Goal: Task Accomplishment & Management: Use online tool/utility

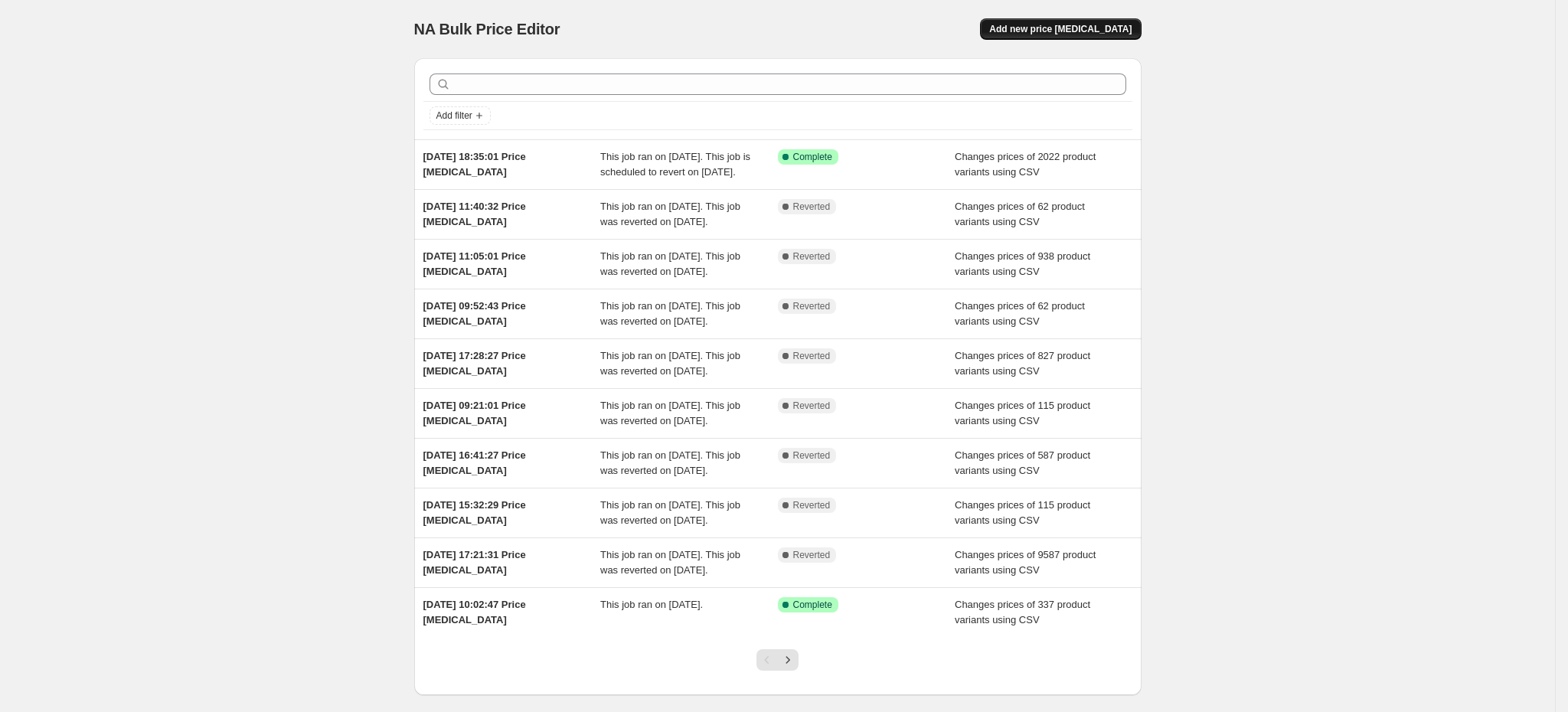
click at [1104, 32] on span "Add new price [MEDICAL_DATA]" at bounding box center [1060, 29] width 142 height 12
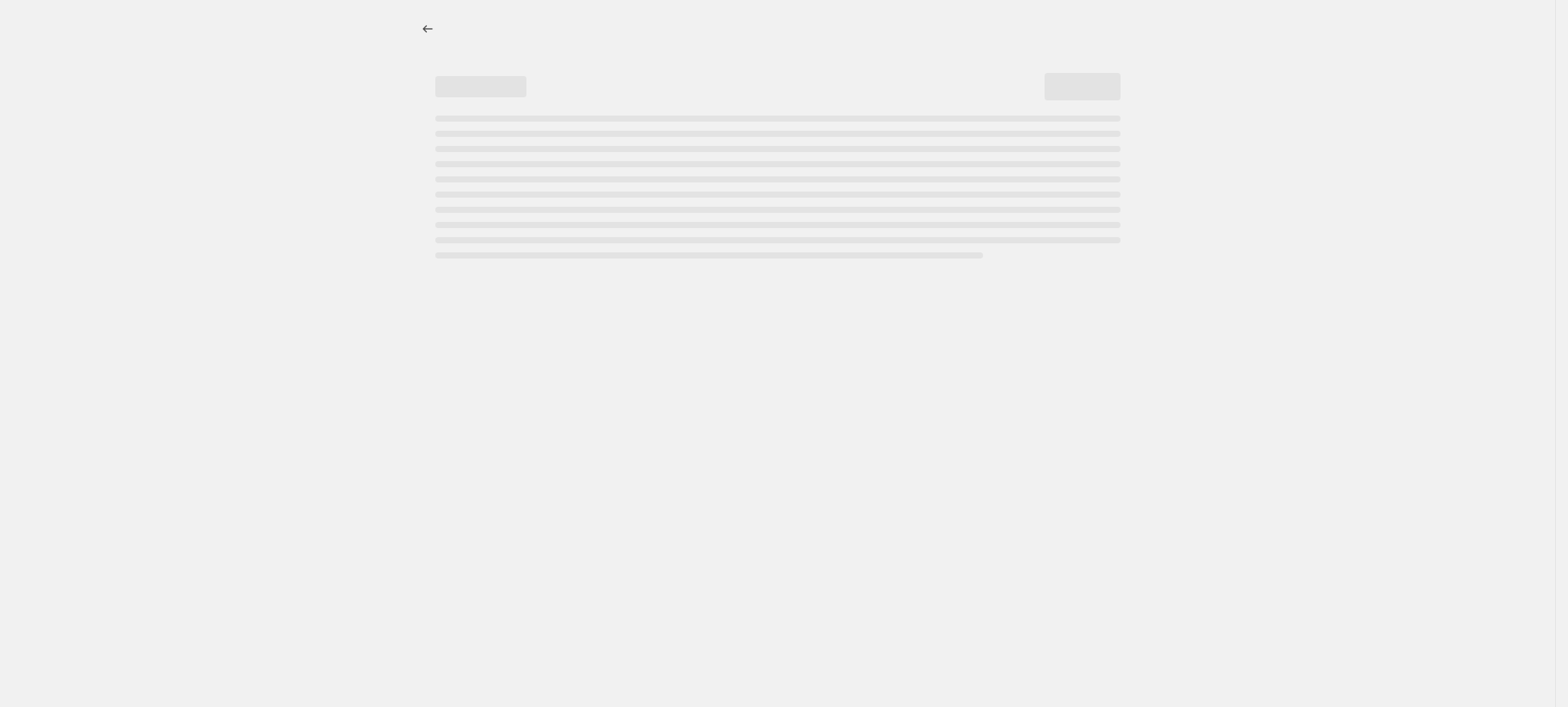
select select "percentage"
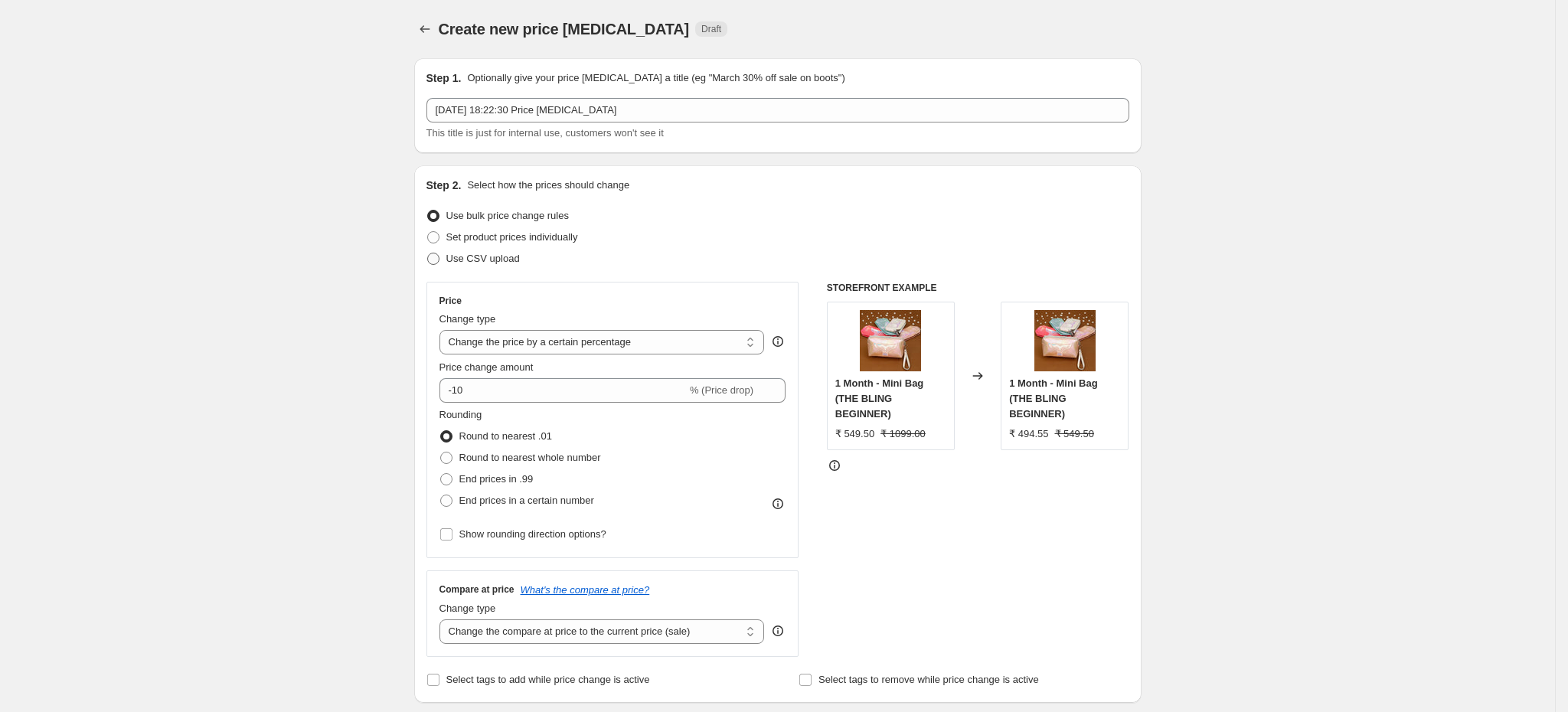
click at [508, 263] on span "Use CSV upload" at bounding box center [483, 259] width 74 height 11
click at [428, 254] on input "Use CSV upload" at bounding box center [427, 253] width 1 height 1
radio input "true"
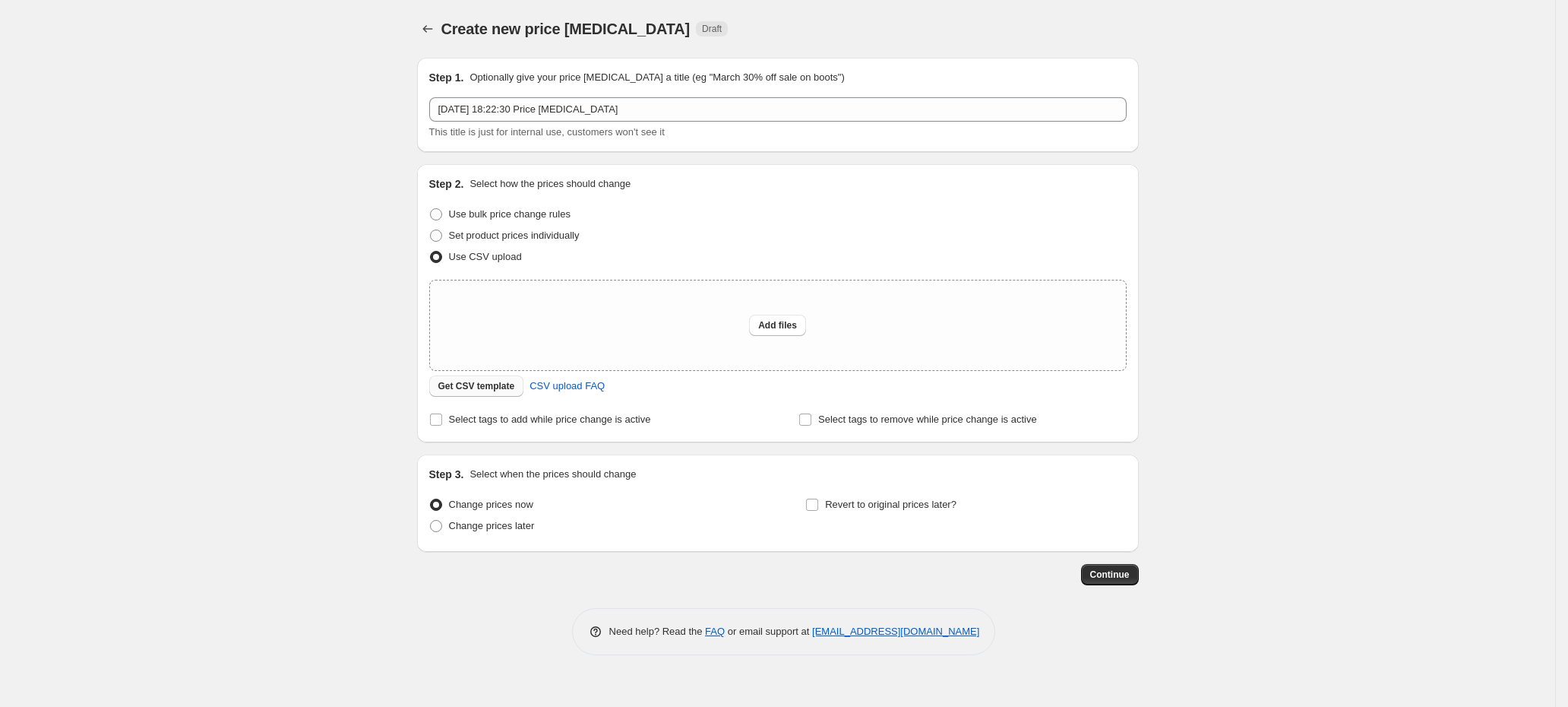
click at [474, 393] on span "Get CSV template" at bounding box center [477, 386] width 76 height 12
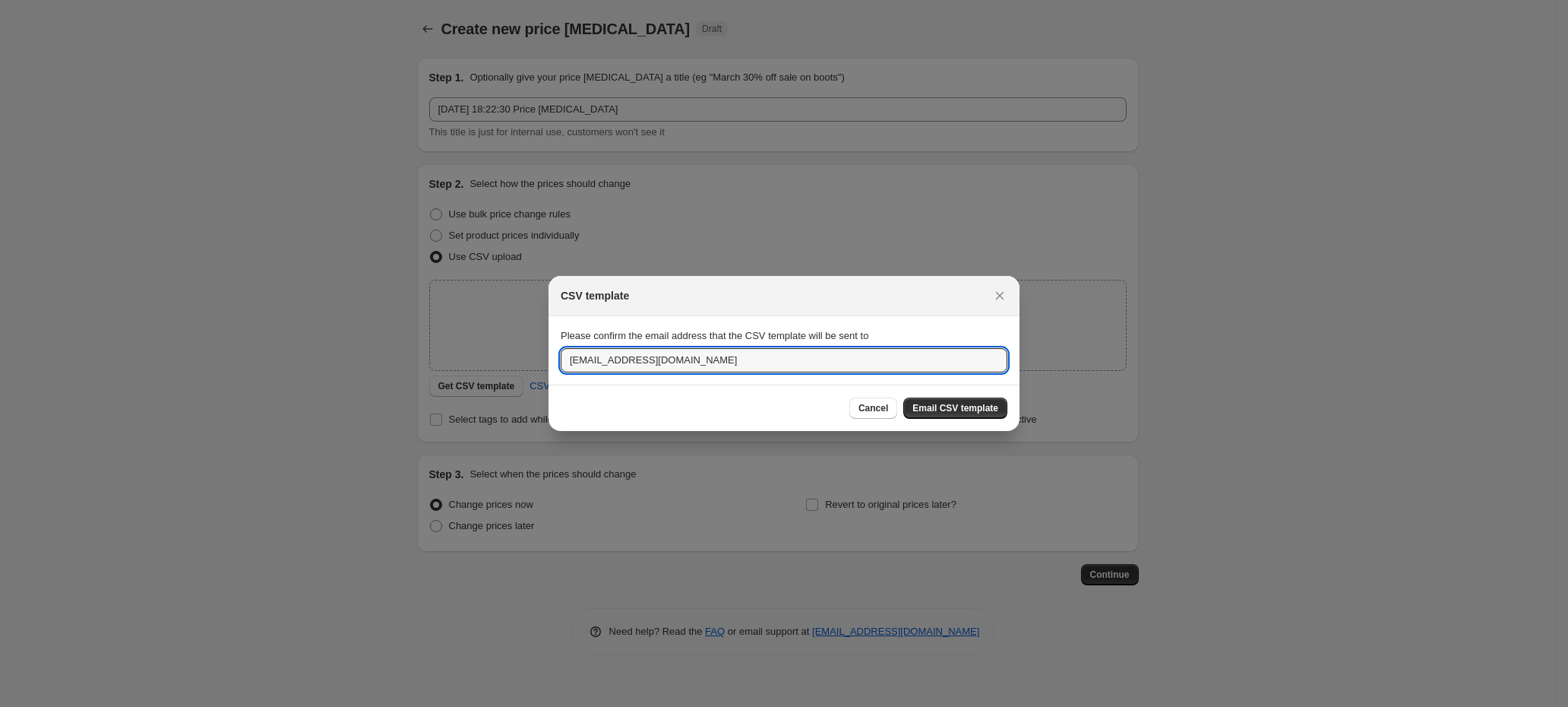
drag, startPoint x: 769, startPoint y: 359, endPoint x: 440, endPoint y: 371, distance: 329.2
click at [440, 706] on div "CSV template Please confirm the email address that the CSV template will be sen…" at bounding box center [784, 707] width 1568 height 0
paste input "[PERSON_NAME]."
type input "[PERSON_NAME][EMAIL_ADDRESS][DOMAIN_NAME]"
click at [993, 410] on span "Email CSV template" at bounding box center [955, 408] width 86 height 12
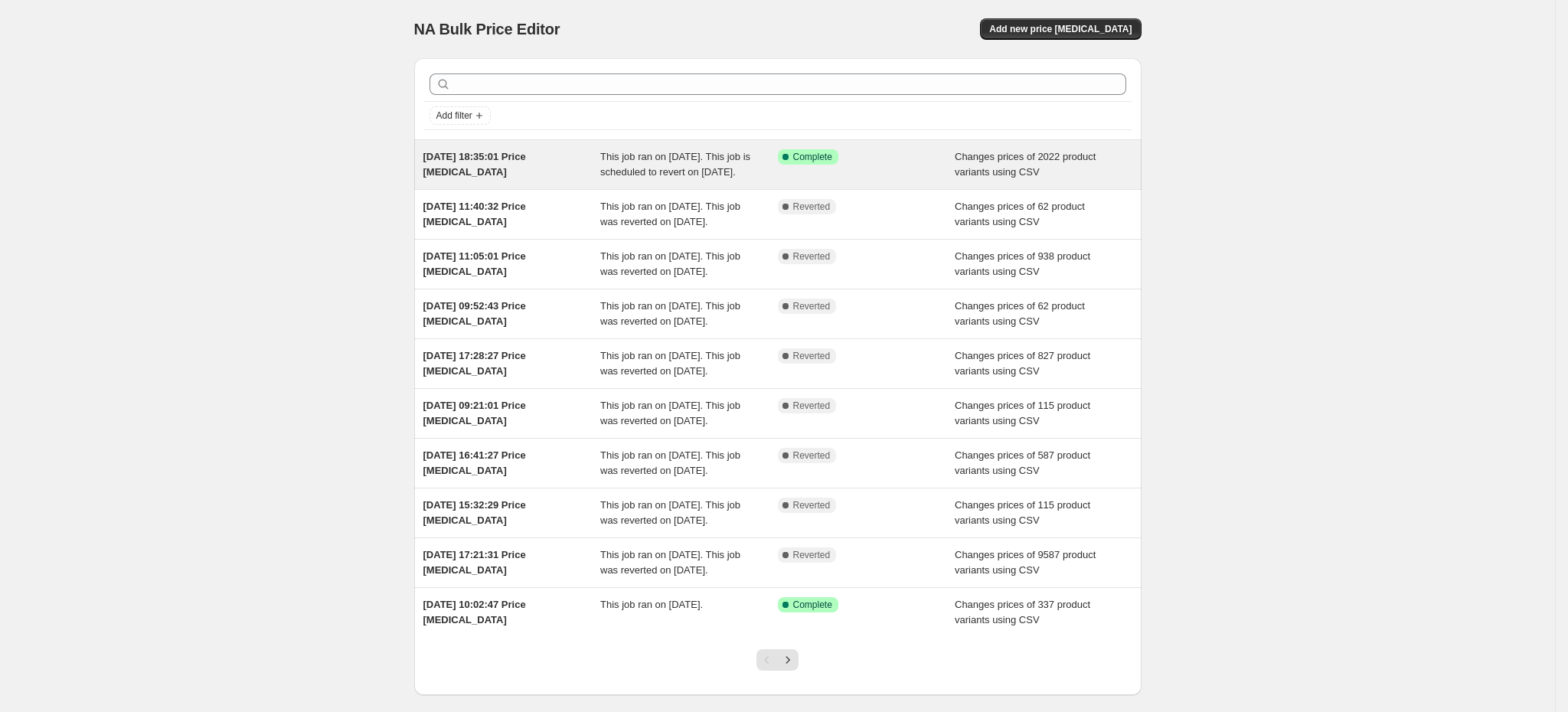
click at [766, 180] on div "This job ran on [DATE]. This job is scheduled to revert on [DATE]." at bounding box center [689, 164] width 178 height 30
click at [580, 166] on div "[DATE] 18:35:01 Price [MEDICAL_DATA]" at bounding box center [512, 164] width 178 height 30
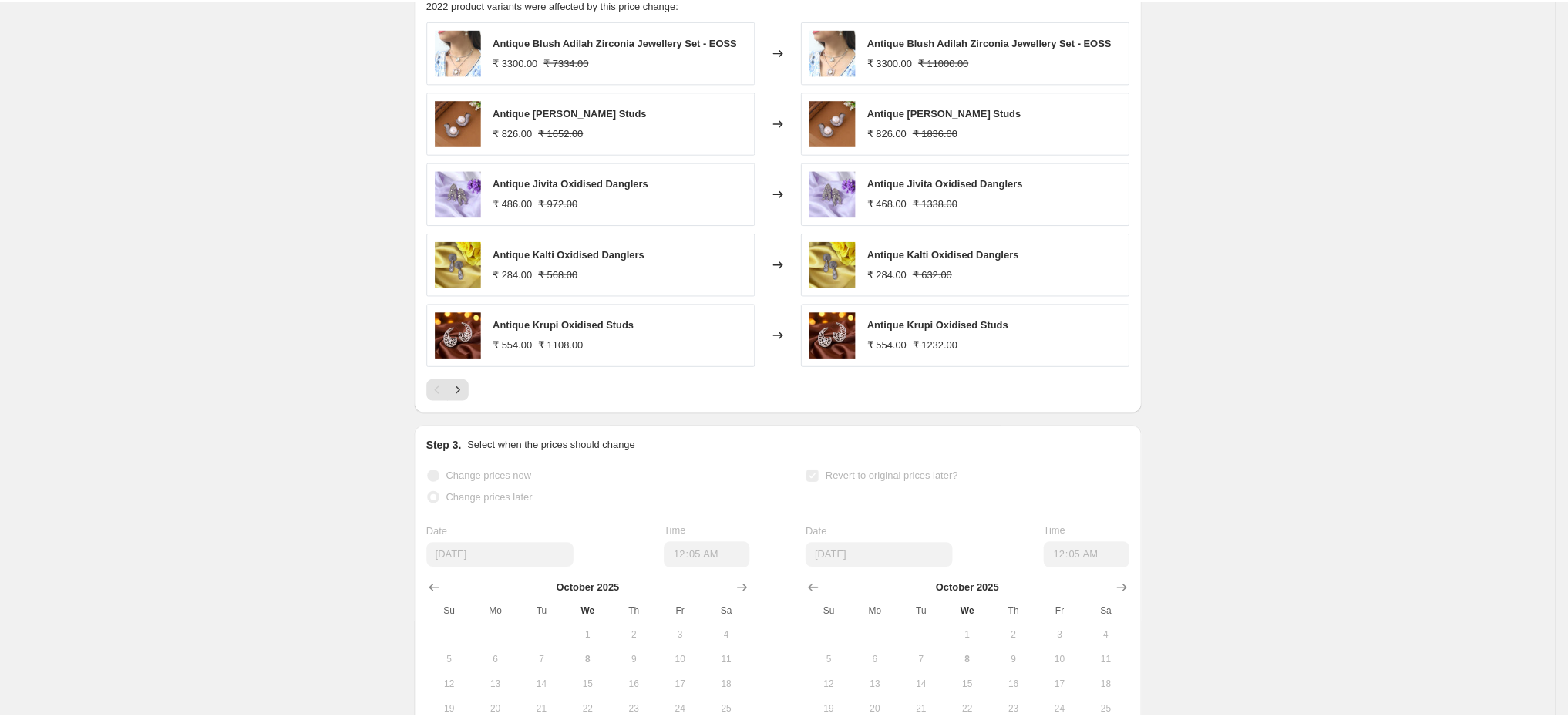
scroll to position [809, 0]
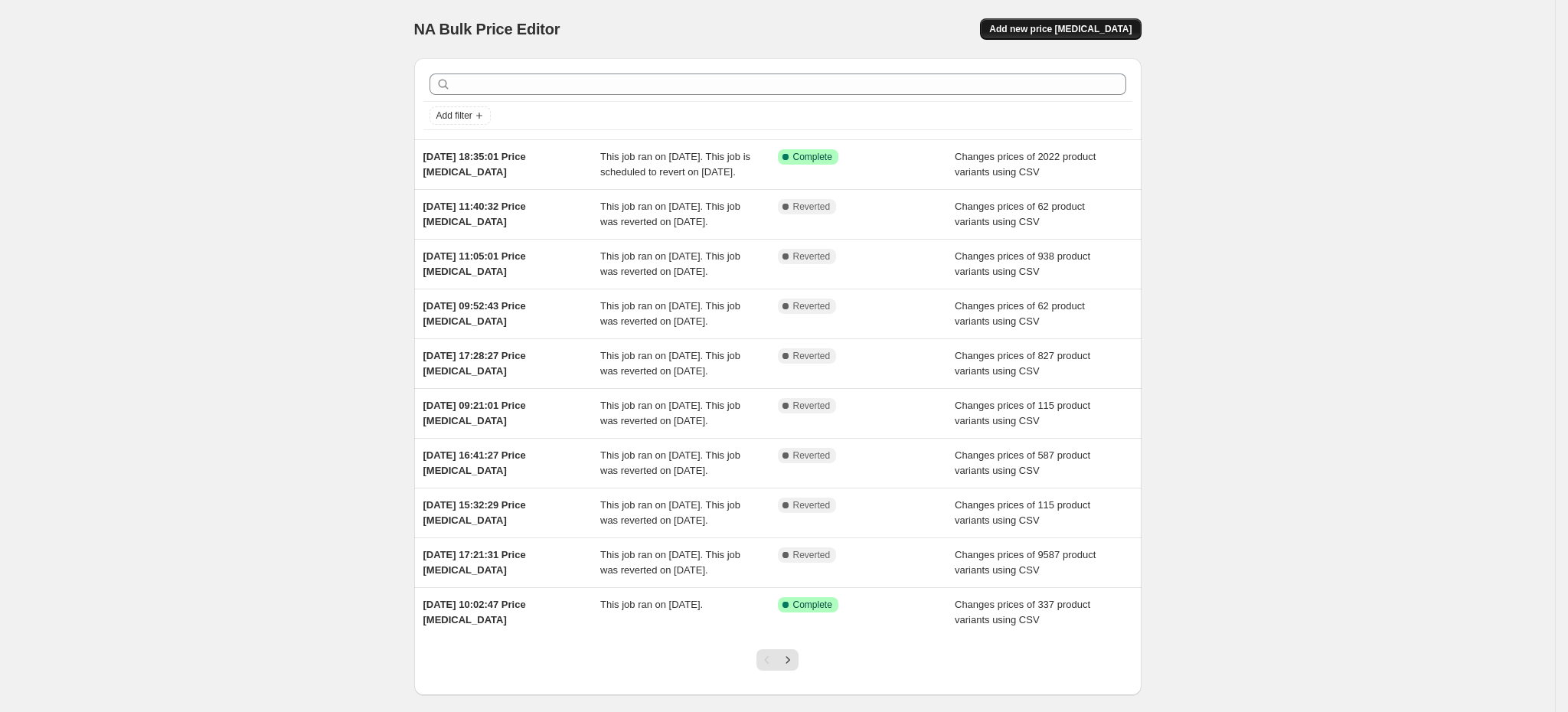
click at [1109, 22] on button "Add new price [MEDICAL_DATA]" at bounding box center [1060, 29] width 160 height 21
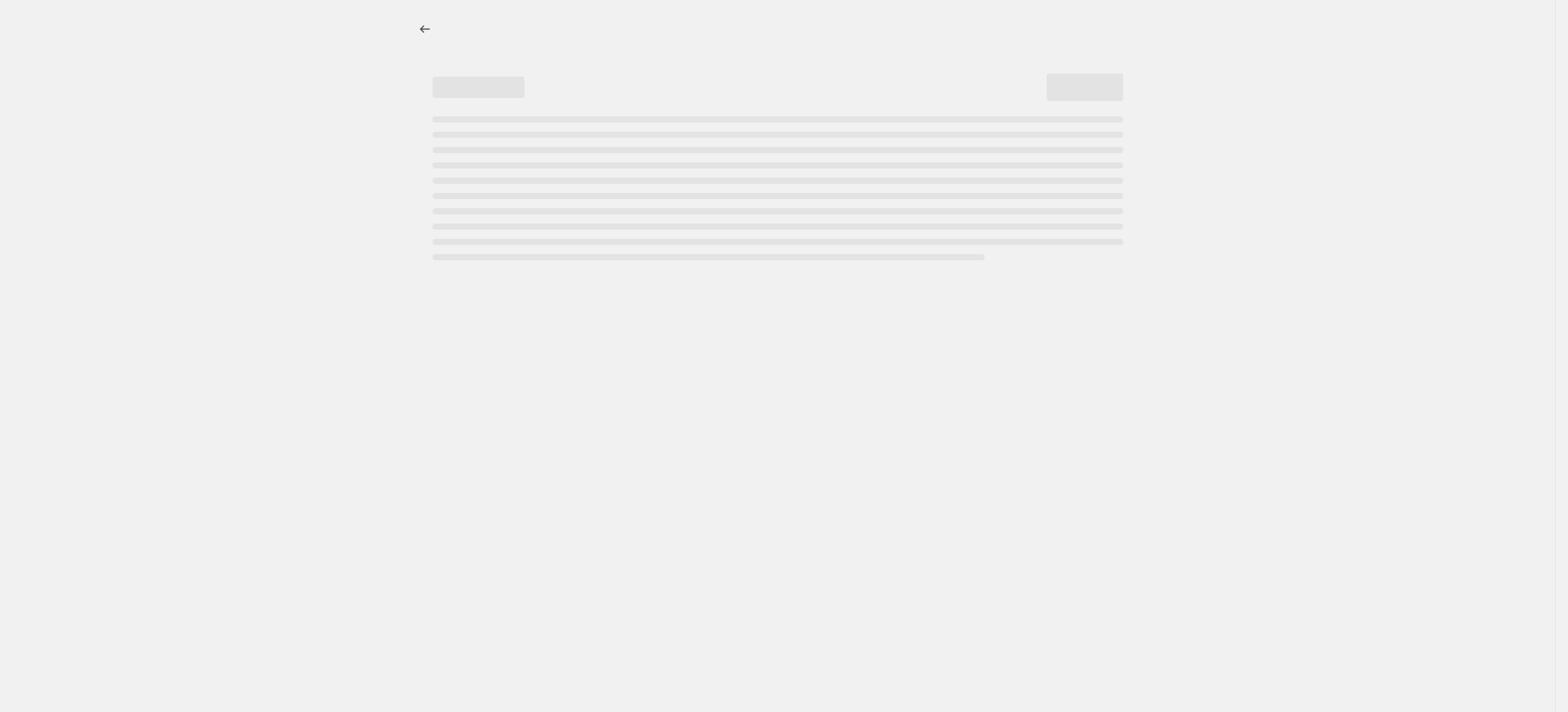
select select "percentage"
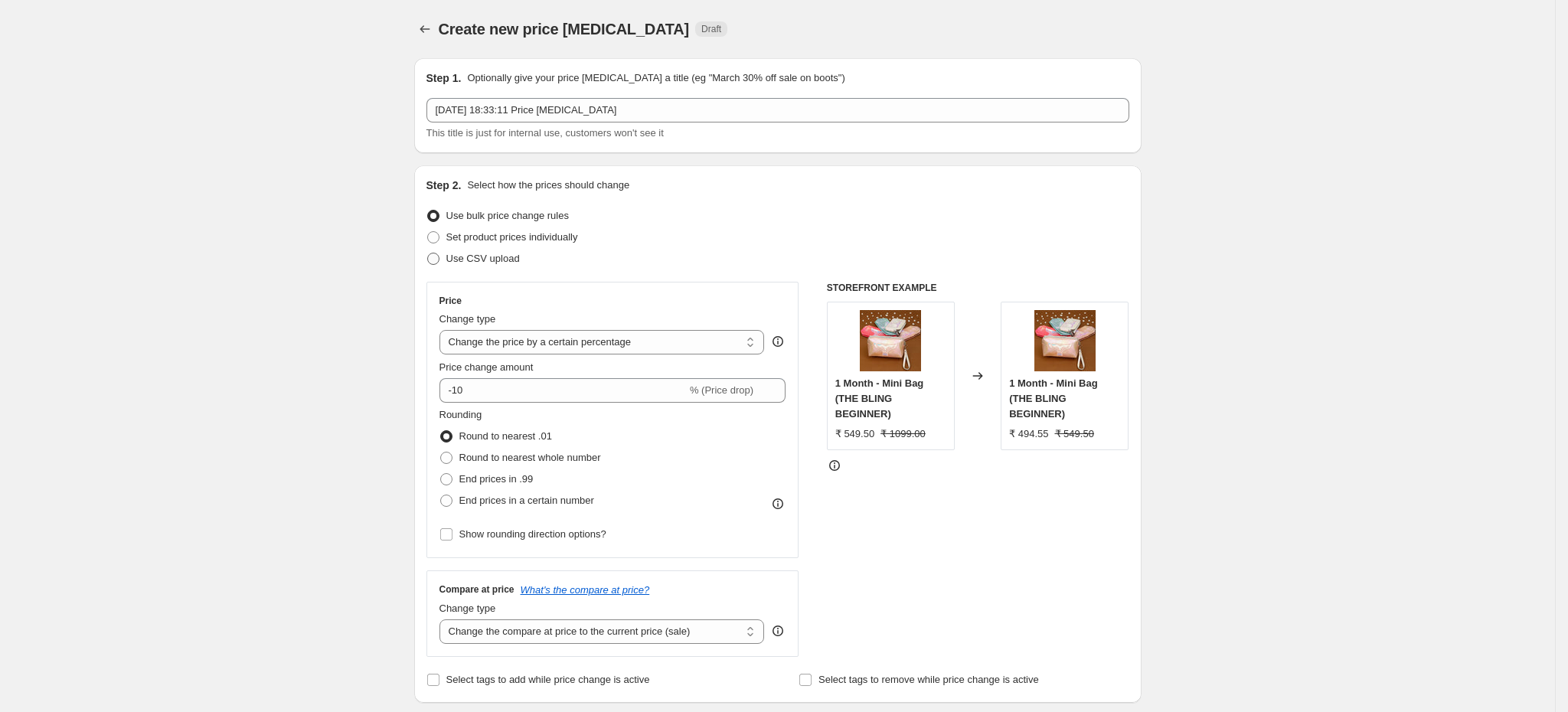
click at [498, 255] on span "Use CSV upload" at bounding box center [483, 259] width 74 height 11
click at [428, 254] on input "Use CSV upload" at bounding box center [427, 253] width 1 height 1
radio input "true"
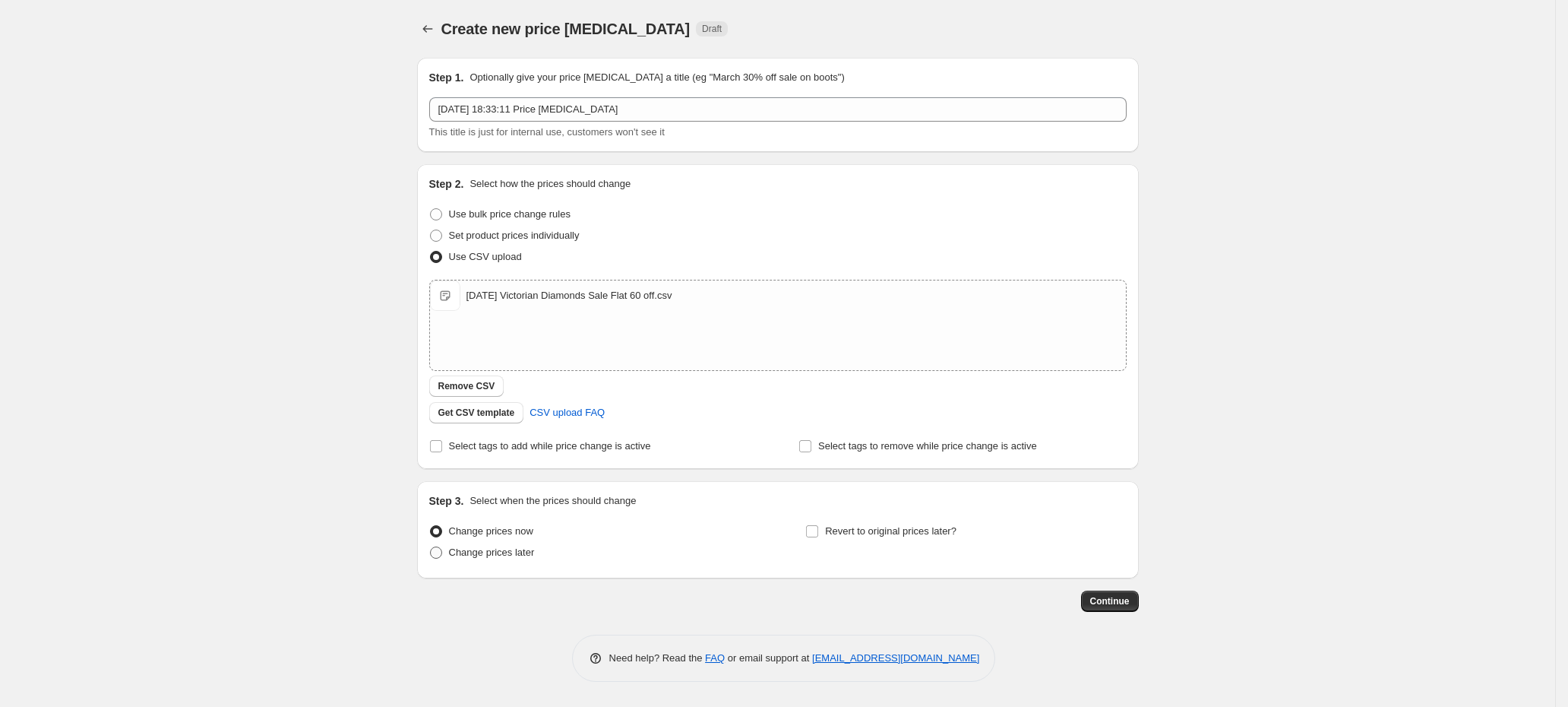
click at [533, 556] on span "Change prices later" at bounding box center [492, 552] width 86 height 11
click at [431, 547] on input "Change prices later" at bounding box center [430, 546] width 1 height 1
radio input "true"
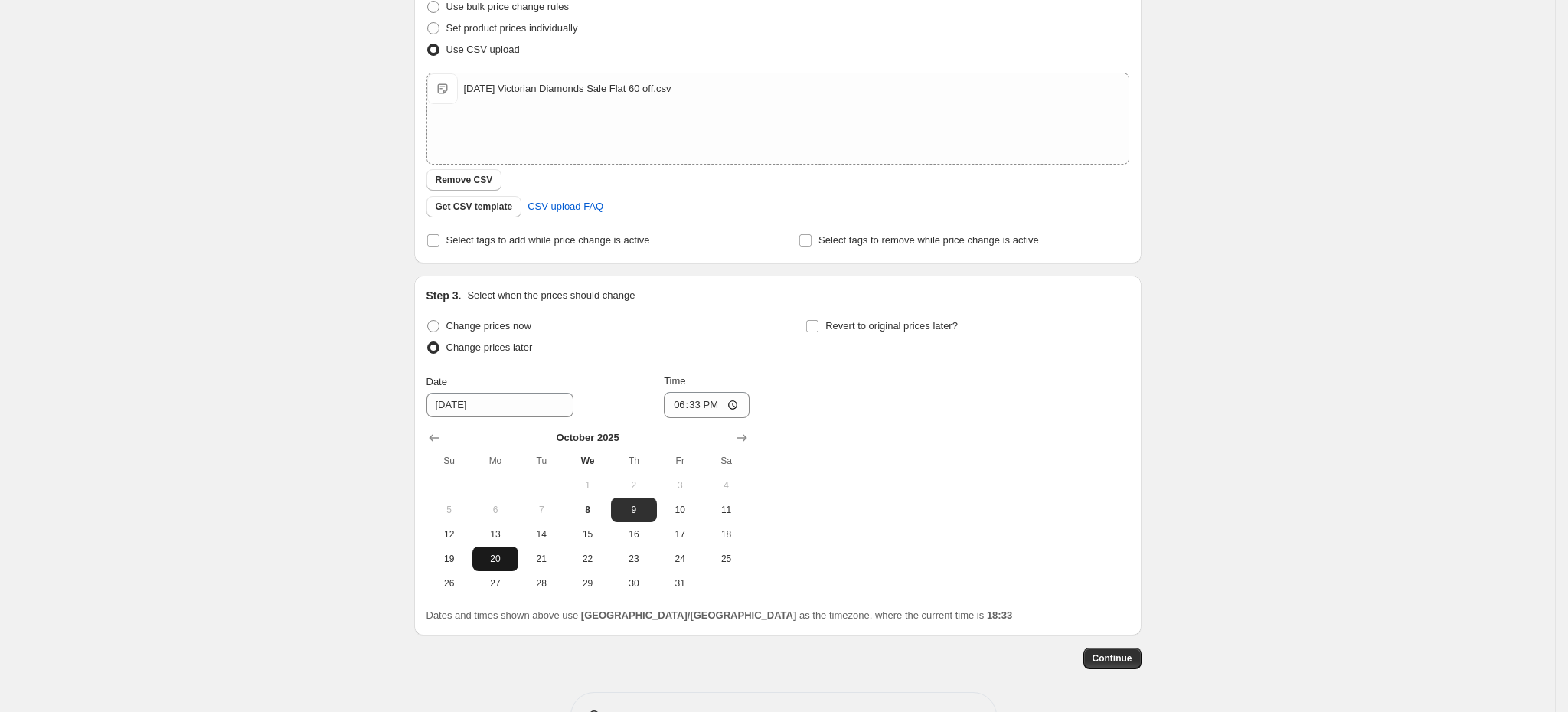
scroll to position [230, 0]
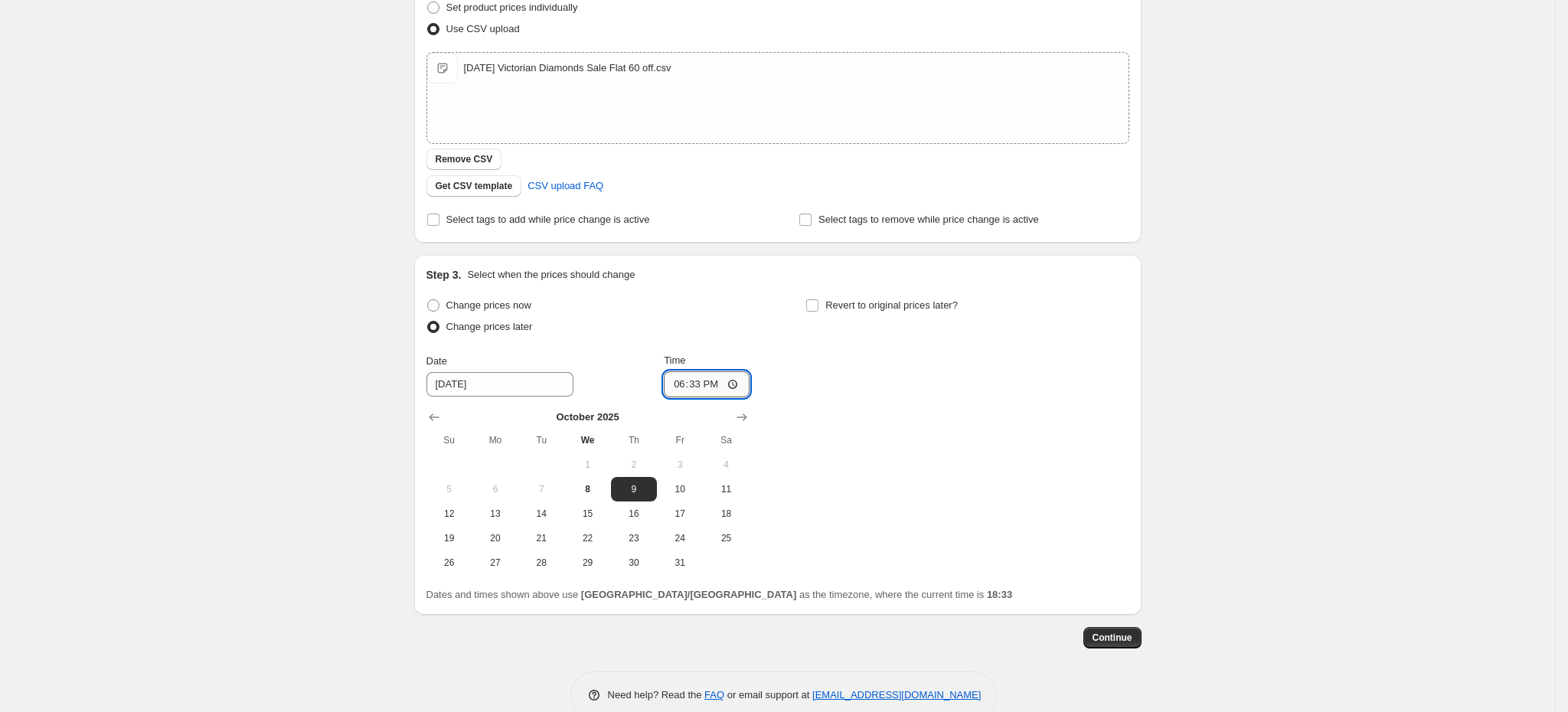
click at [701, 390] on input "18:33" at bounding box center [707, 385] width 86 height 26
type input "00:15"
drag, startPoint x: 838, startPoint y: 308, endPoint x: 839, endPoint y: 317, distance: 9.1
click at [838, 307] on span "Revert to original prices later?" at bounding box center [892, 305] width 133 height 11
click at [819, 307] on input "Revert to original prices later?" at bounding box center [812, 305] width 12 height 12
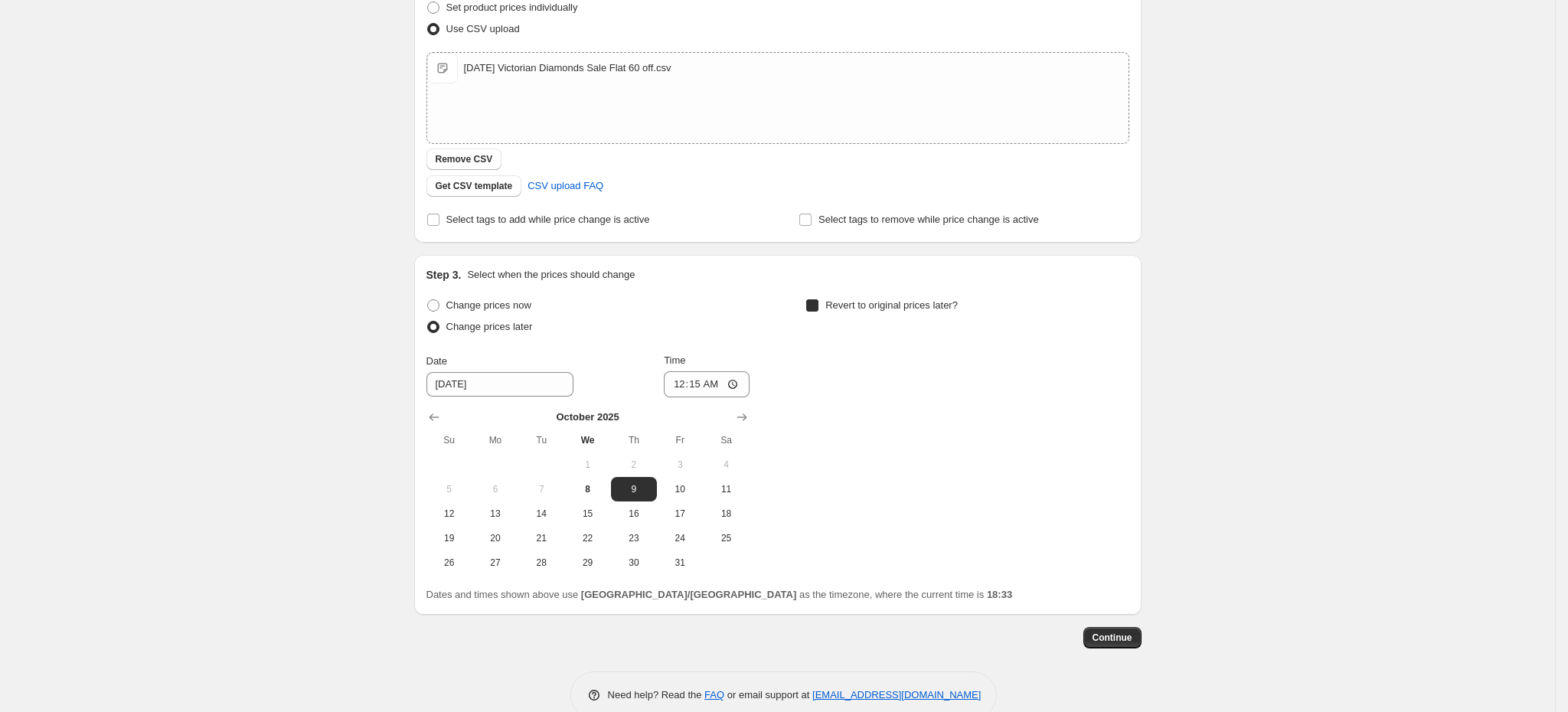
checkbox input "true"
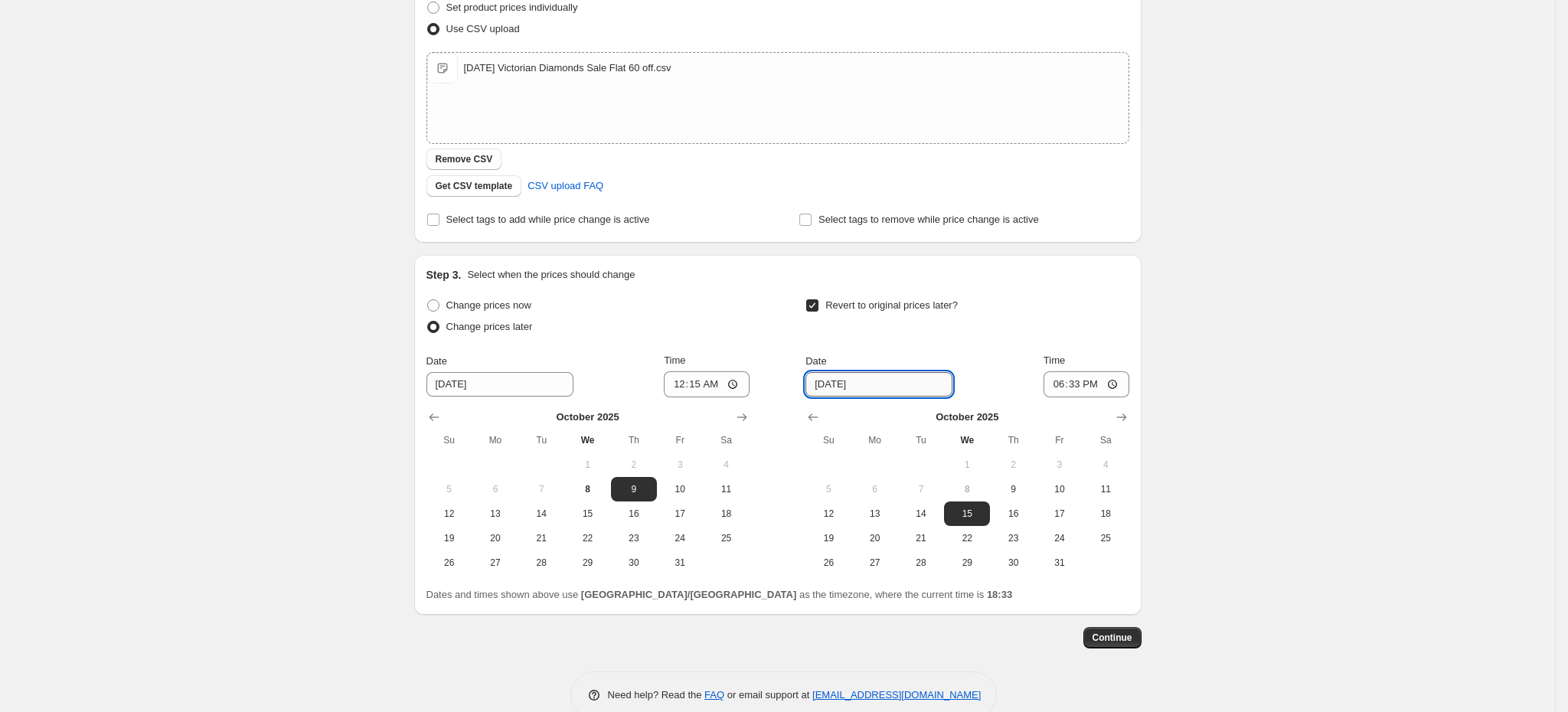
click at [840, 389] on input "10/15/2025" at bounding box center [879, 385] width 147 height 25
type input "10/13/2025"
click at [1085, 382] on input "18:33" at bounding box center [1087, 385] width 86 height 26
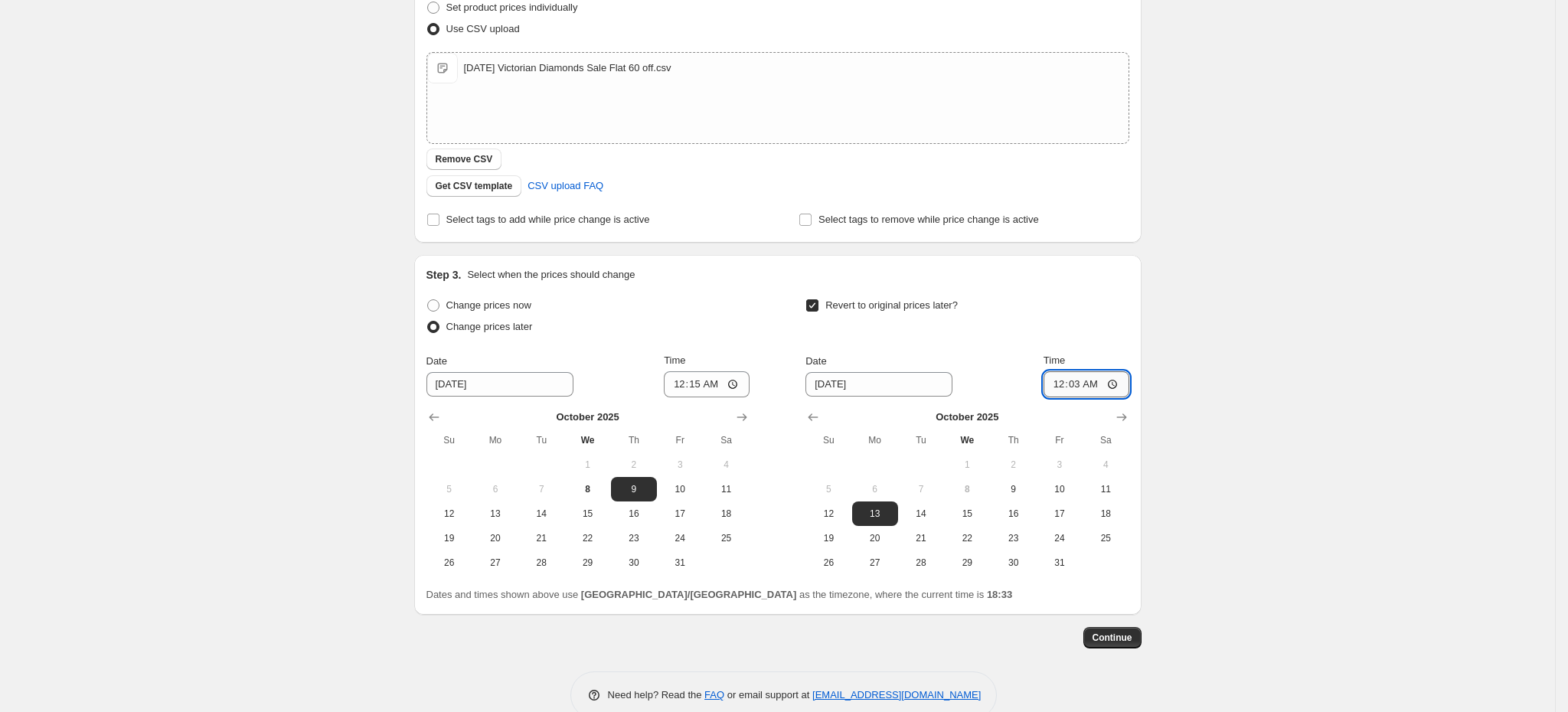
type input "00:30"
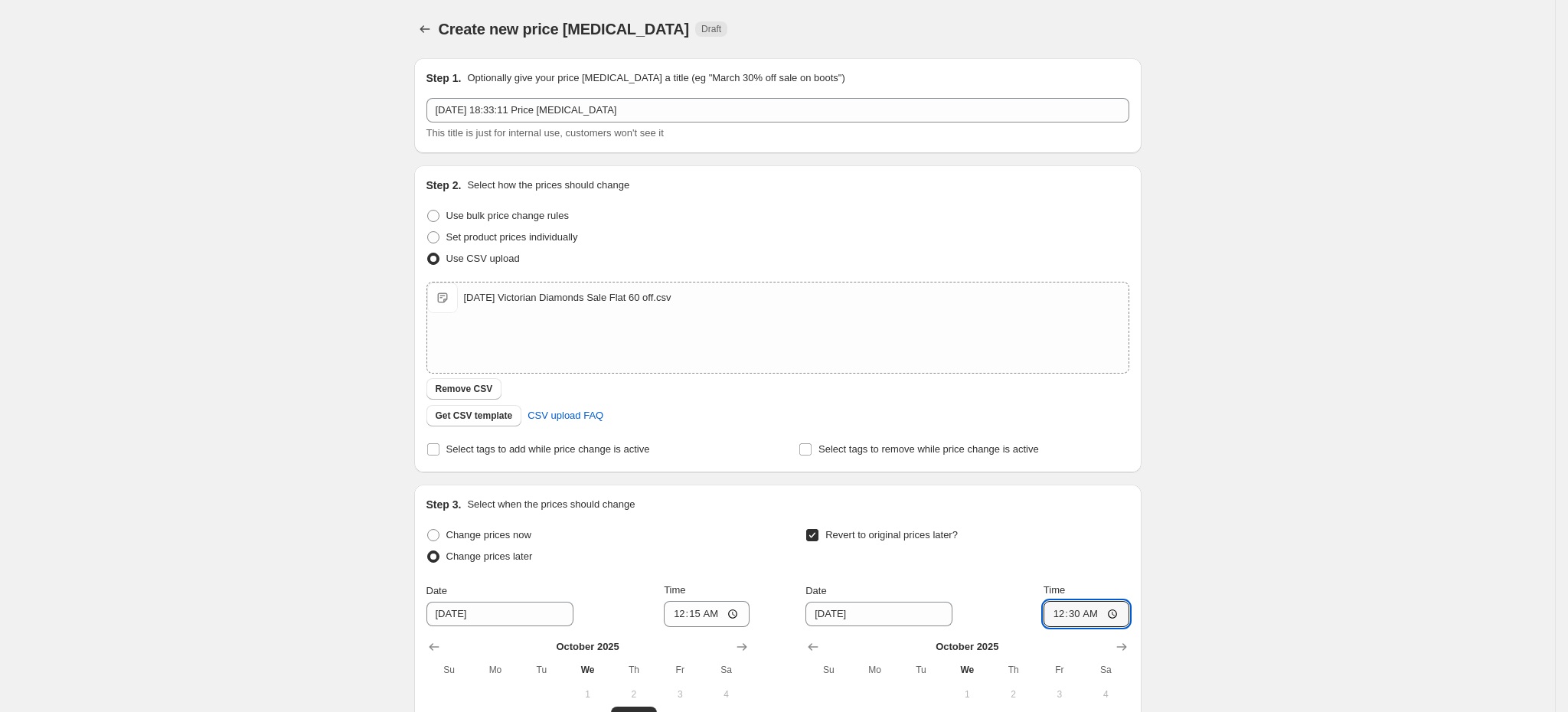
scroll to position [261, 0]
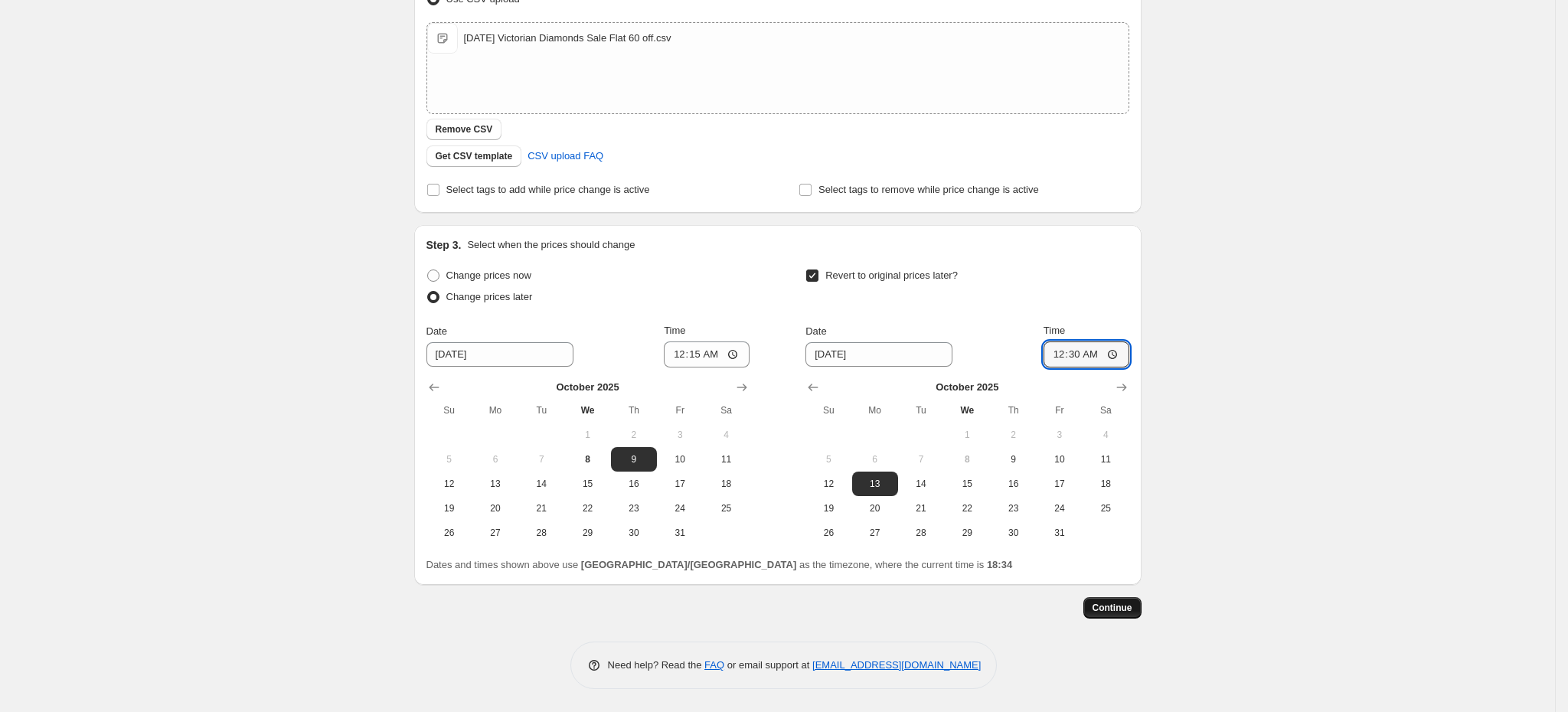
click at [1124, 605] on span "Continue" at bounding box center [1113, 607] width 40 height 12
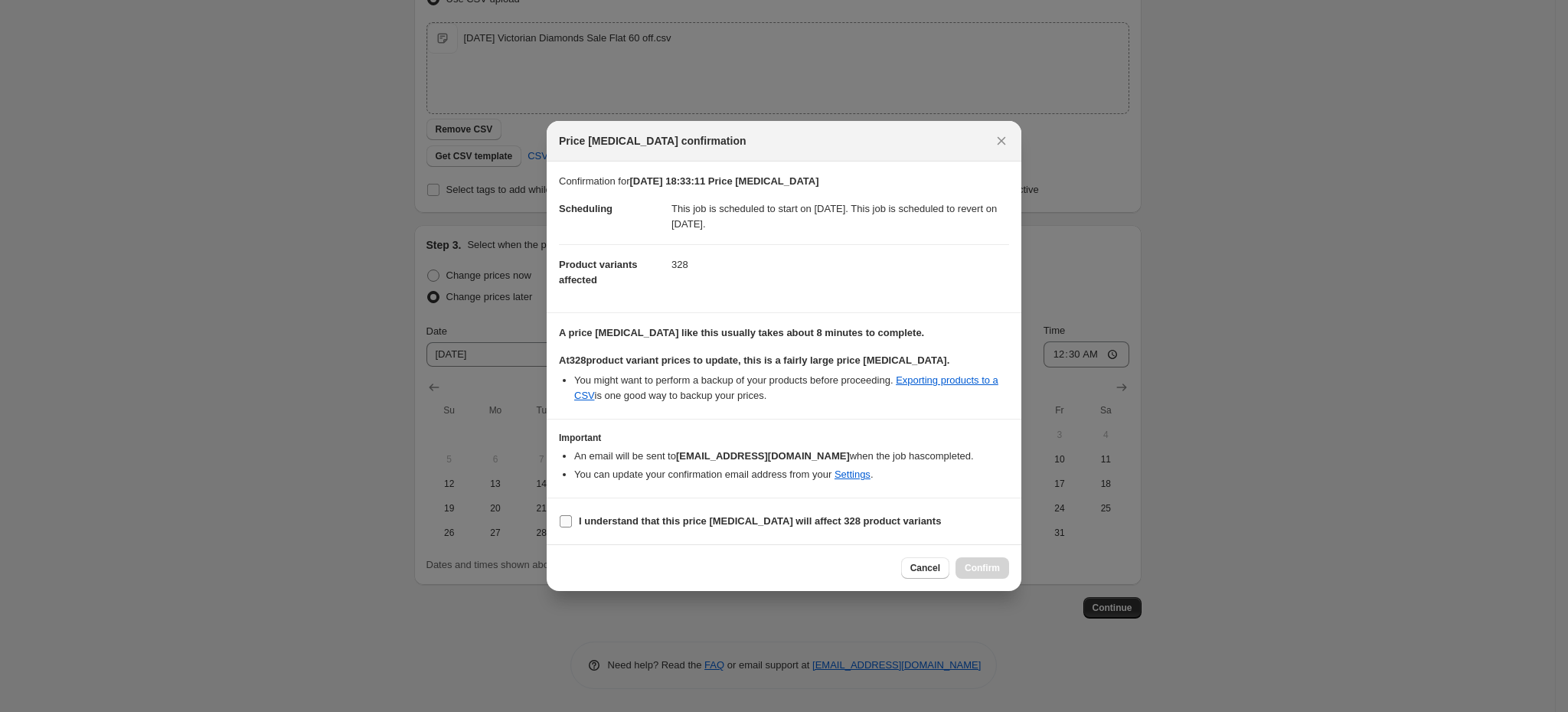
click at [613, 514] on label "I understand that this price change job will affect 328 product variants" at bounding box center [750, 521] width 382 height 21
click at [572, 515] on input "I understand that this price change job will affect 328 product variants" at bounding box center [566, 520] width 12 height 12
checkbox input "true"
click at [979, 571] on span "Confirm" at bounding box center [982, 567] width 35 height 12
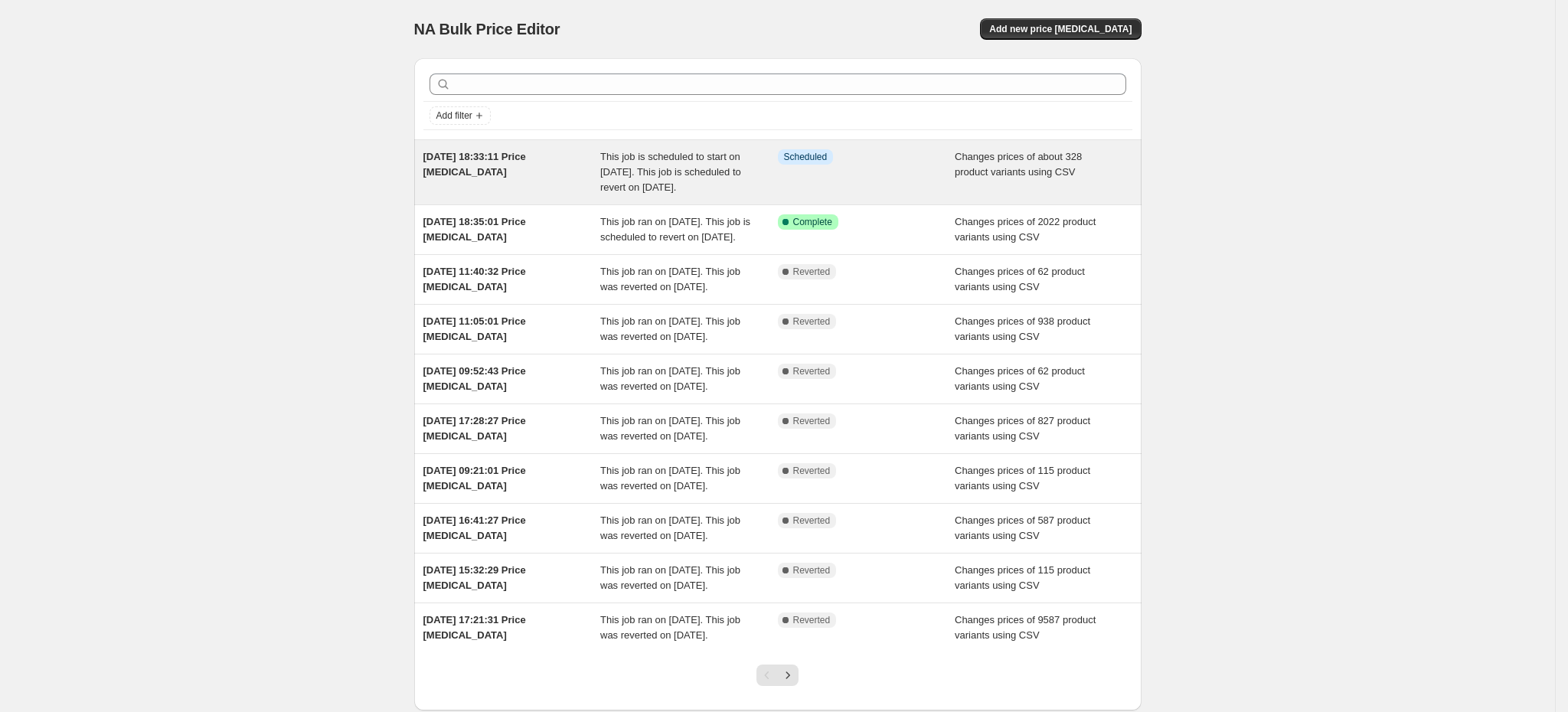
click at [531, 171] on div "8 Oct 2025, 18:33:11 Price change job" at bounding box center [512, 172] width 178 height 46
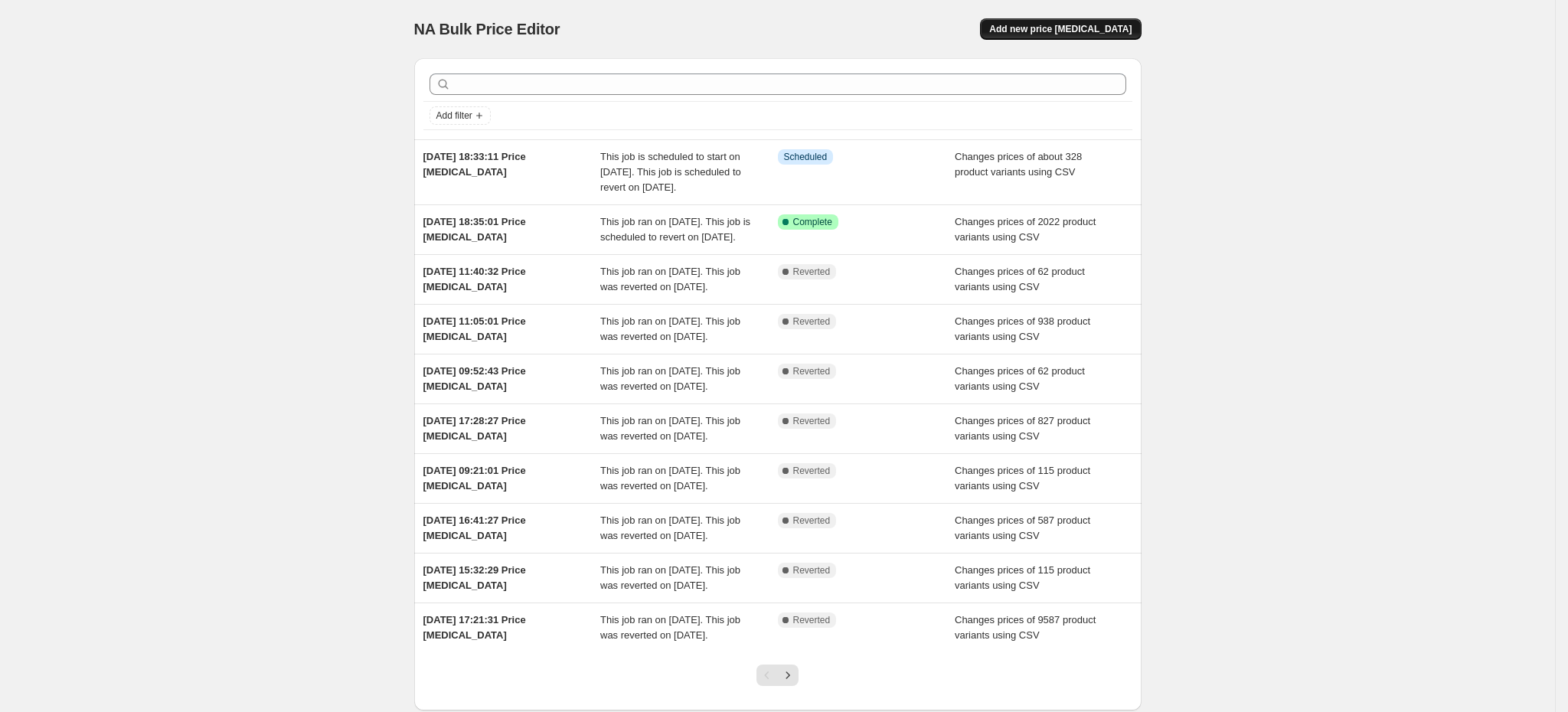
click at [1095, 28] on span "Add new price [MEDICAL_DATA]" at bounding box center [1060, 29] width 142 height 12
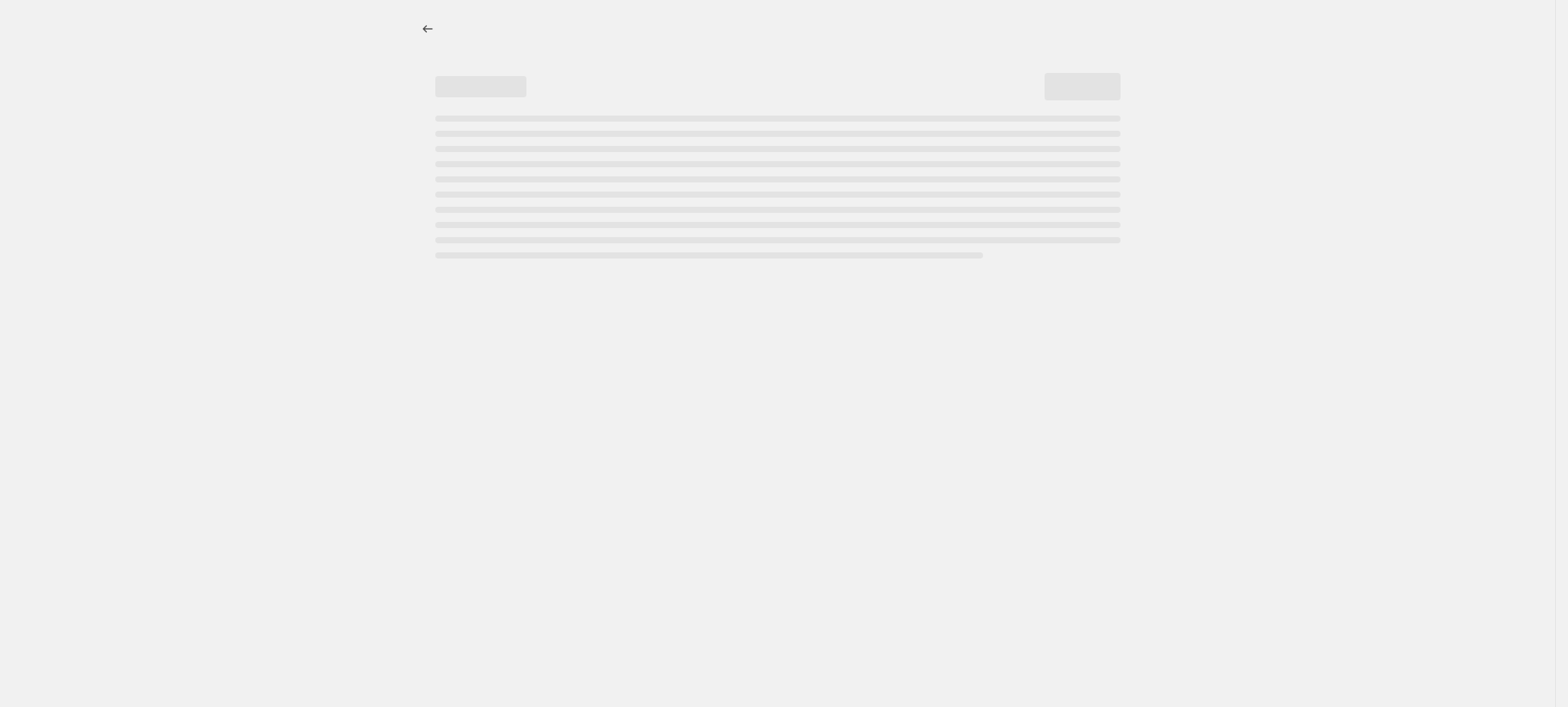
select select "percentage"
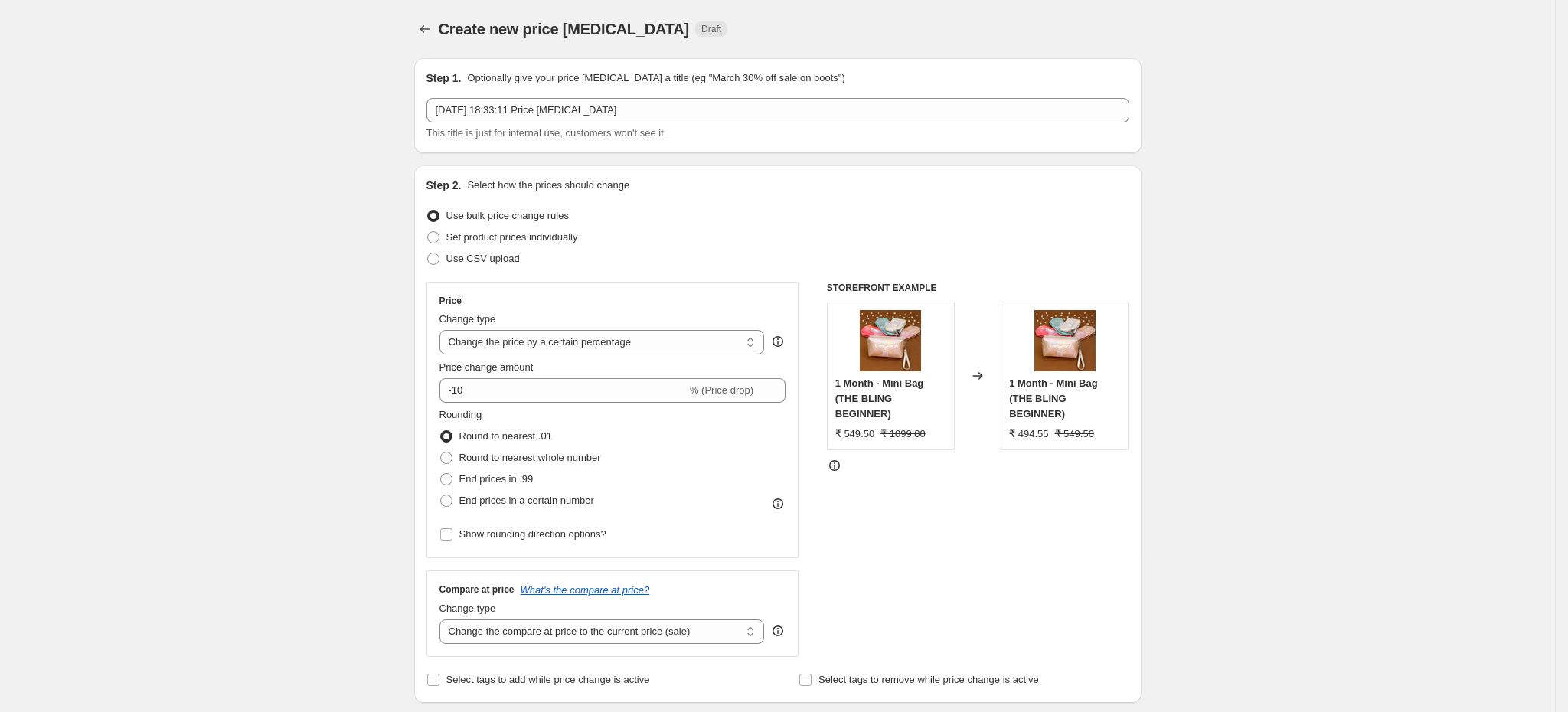
click at [490, 269] on label "Use CSV upload" at bounding box center [473, 259] width 93 height 21
click at [428, 254] on input "Use CSV upload" at bounding box center [427, 253] width 1 height 1
radio input "true"
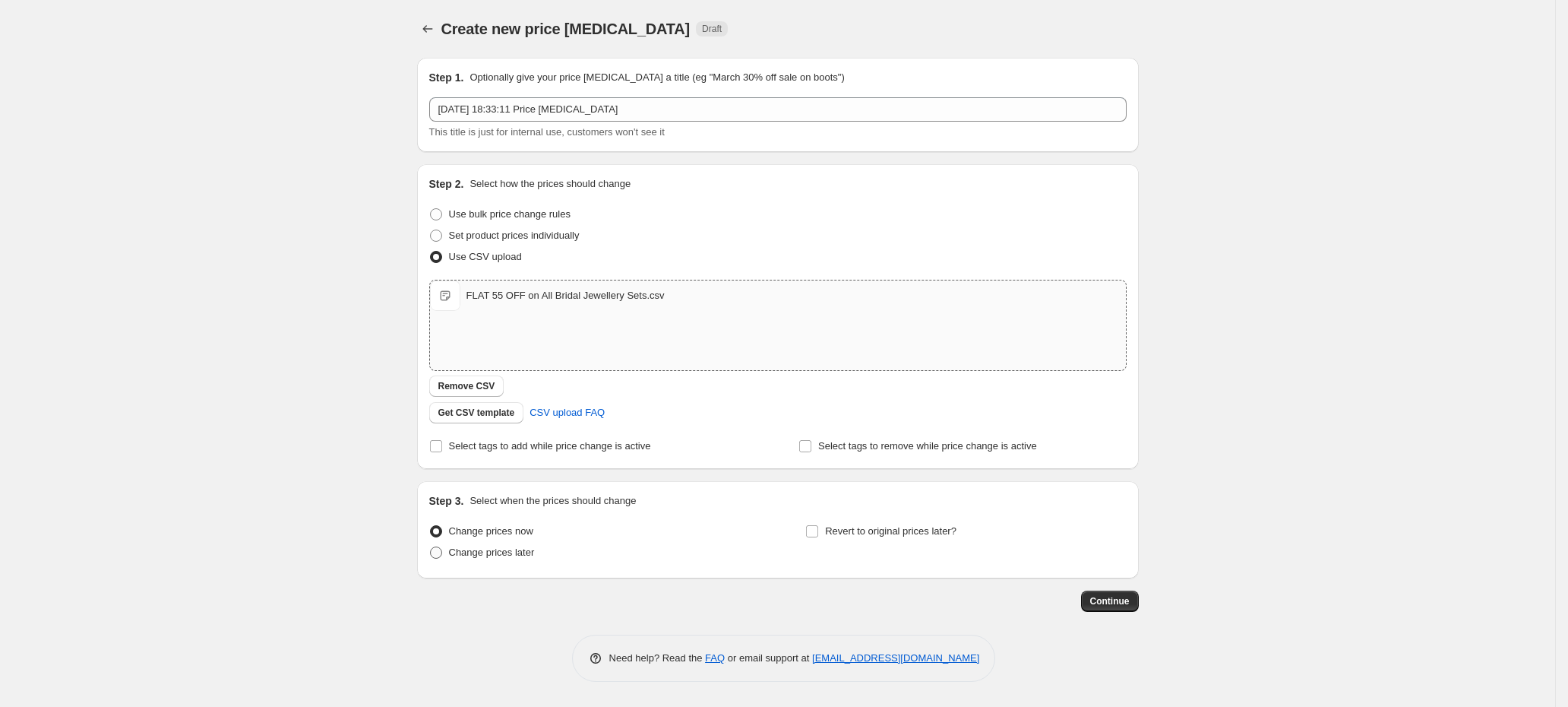
click at [494, 556] on span "Change prices later" at bounding box center [492, 552] width 86 height 11
click at [431, 547] on input "Change prices later" at bounding box center [430, 546] width 1 height 1
radio input "true"
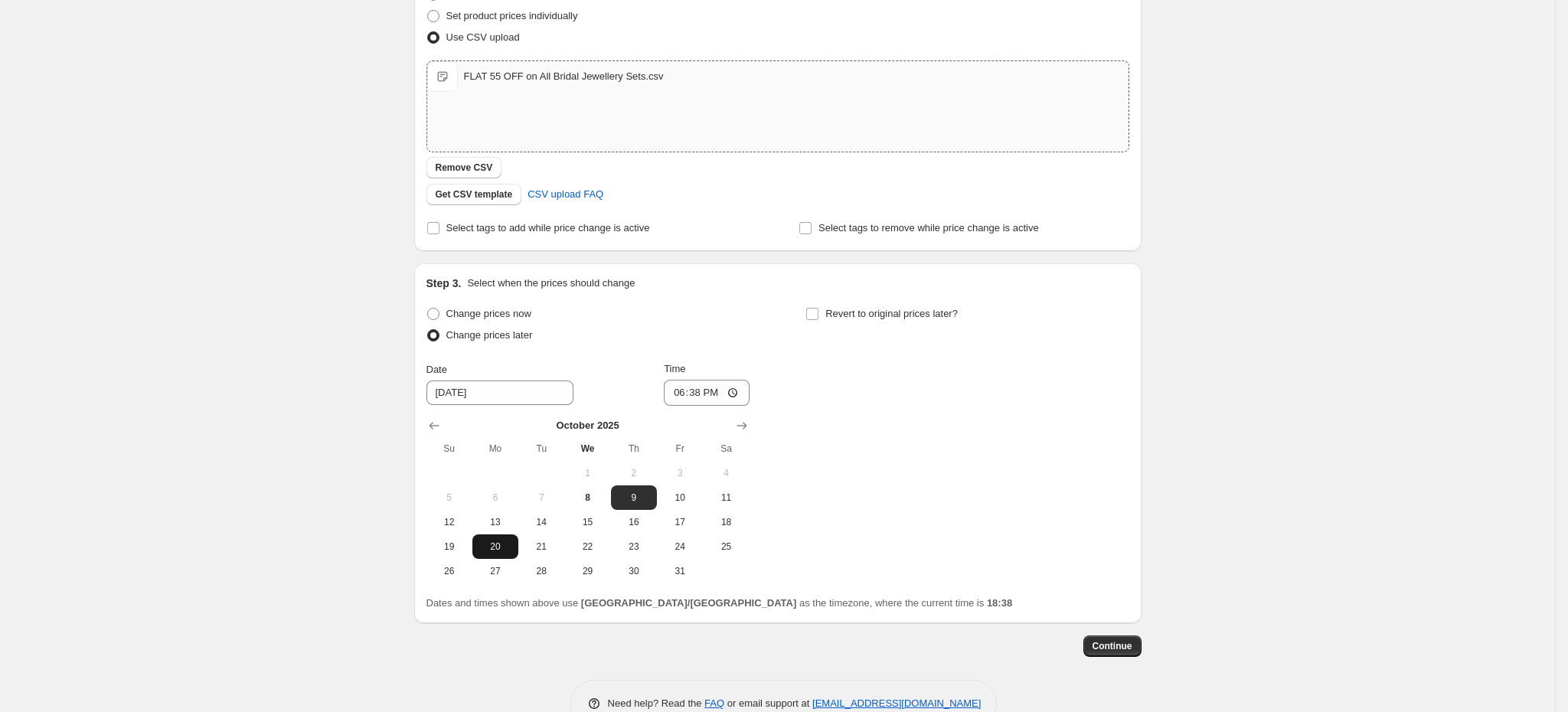
scroll to position [230, 0]
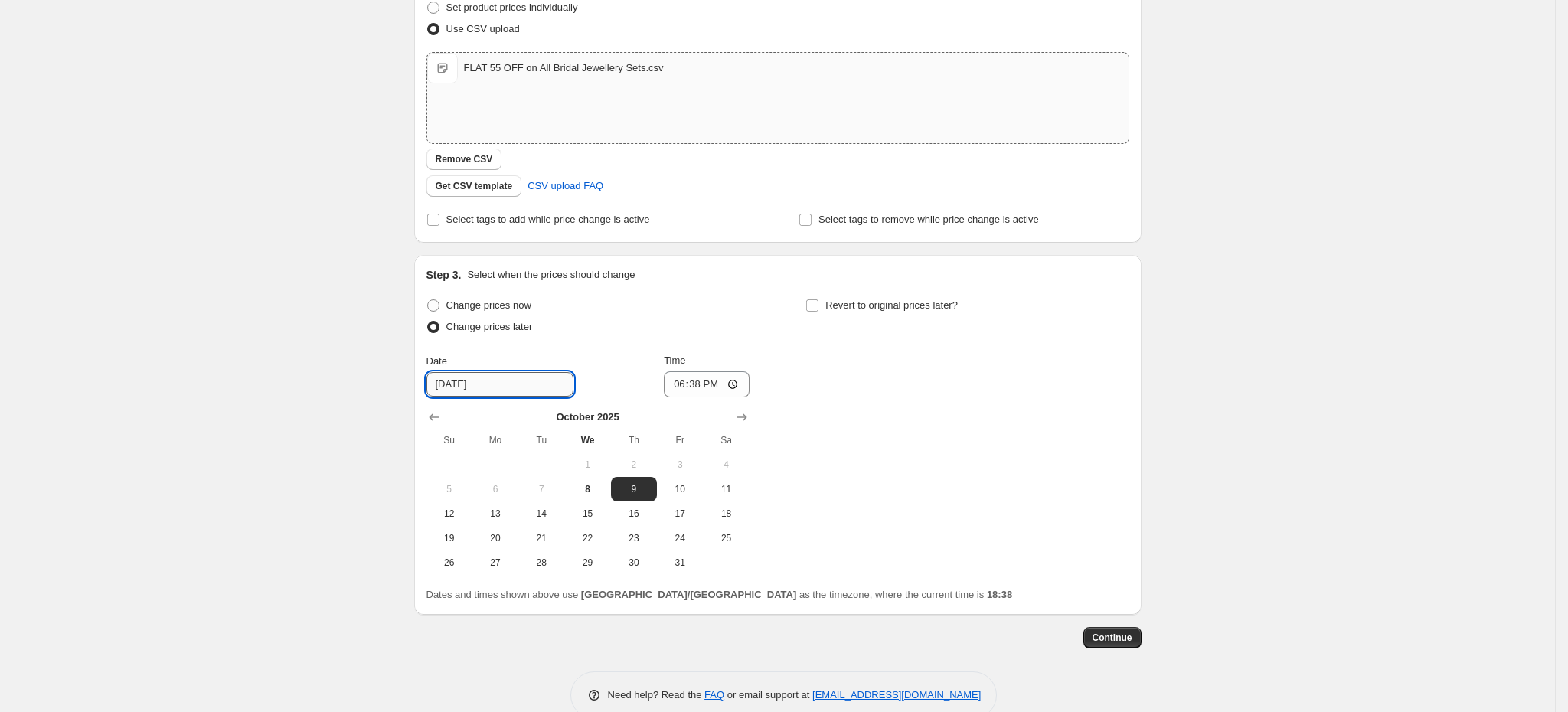
click at [462, 377] on input "10/9/2025" at bounding box center [500, 385] width 147 height 25
type input "10/10/2025"
click at [706, 385] on input "18:38" at bounding box center [707, 385] width 86 height 26
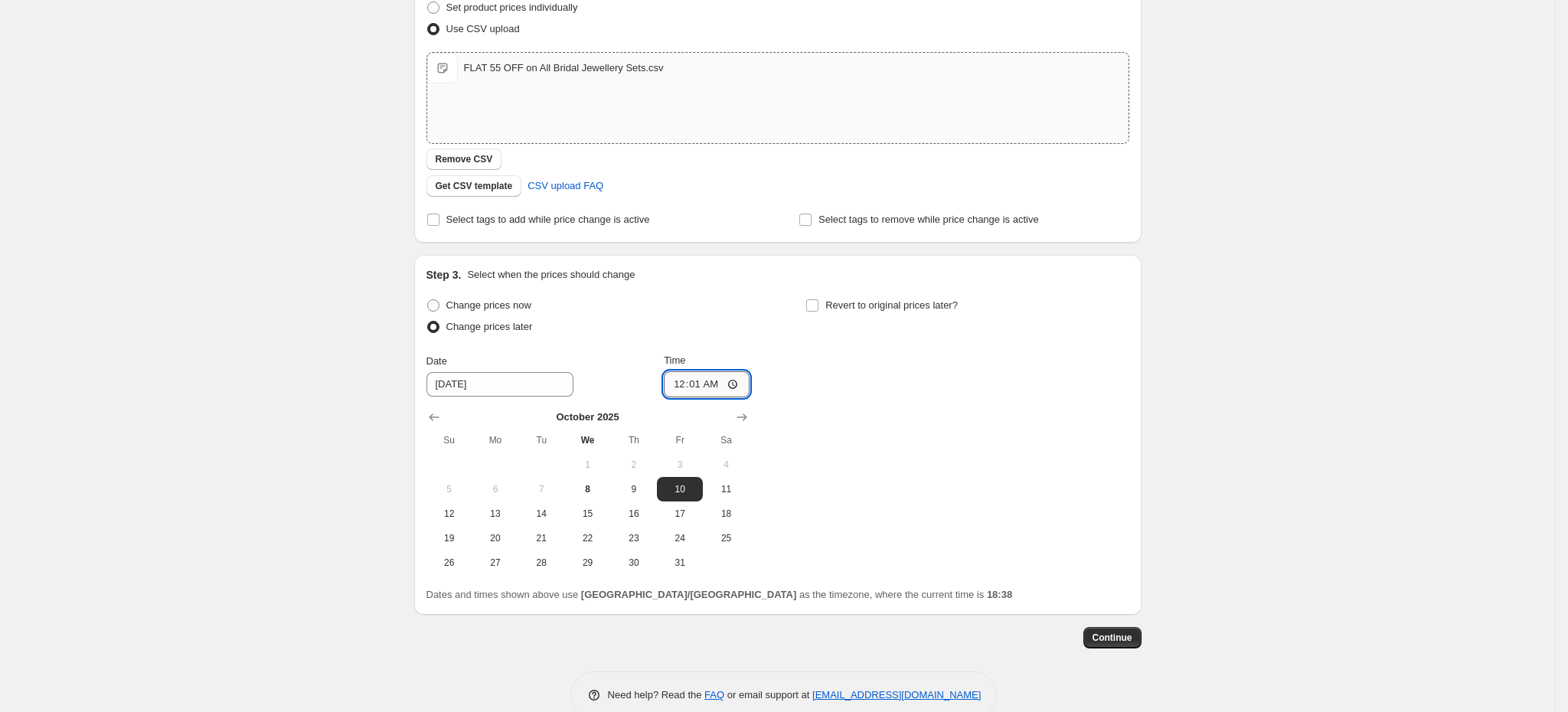
type input "00:15"
click at [868, 310] on span "Revert to original prices later?" at bounding box center [892, 305] width 133 height 11
click at [819, 310] on input "Revert to original prices later?" at bounding box center [812, 305] width 12 height 12
checkbox input "true"
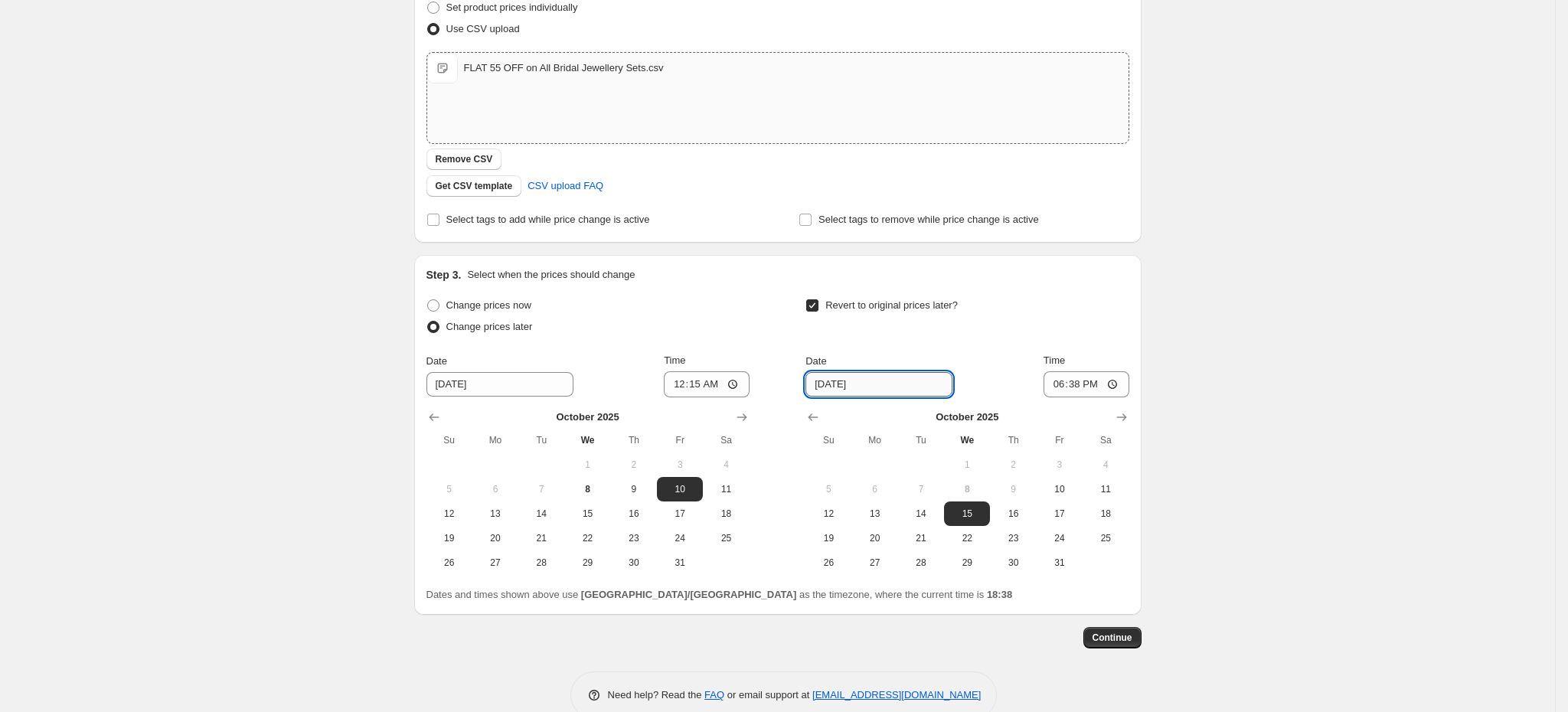
drag, startPoint x: 843, startPoint y: 385, endPoint x: 867, endPoint y: 394, distance: 25.6
click at [845, 387] on input "10/15/2025" at bounding box center [879, 385] width 147 height 25
type input "[DATE]"
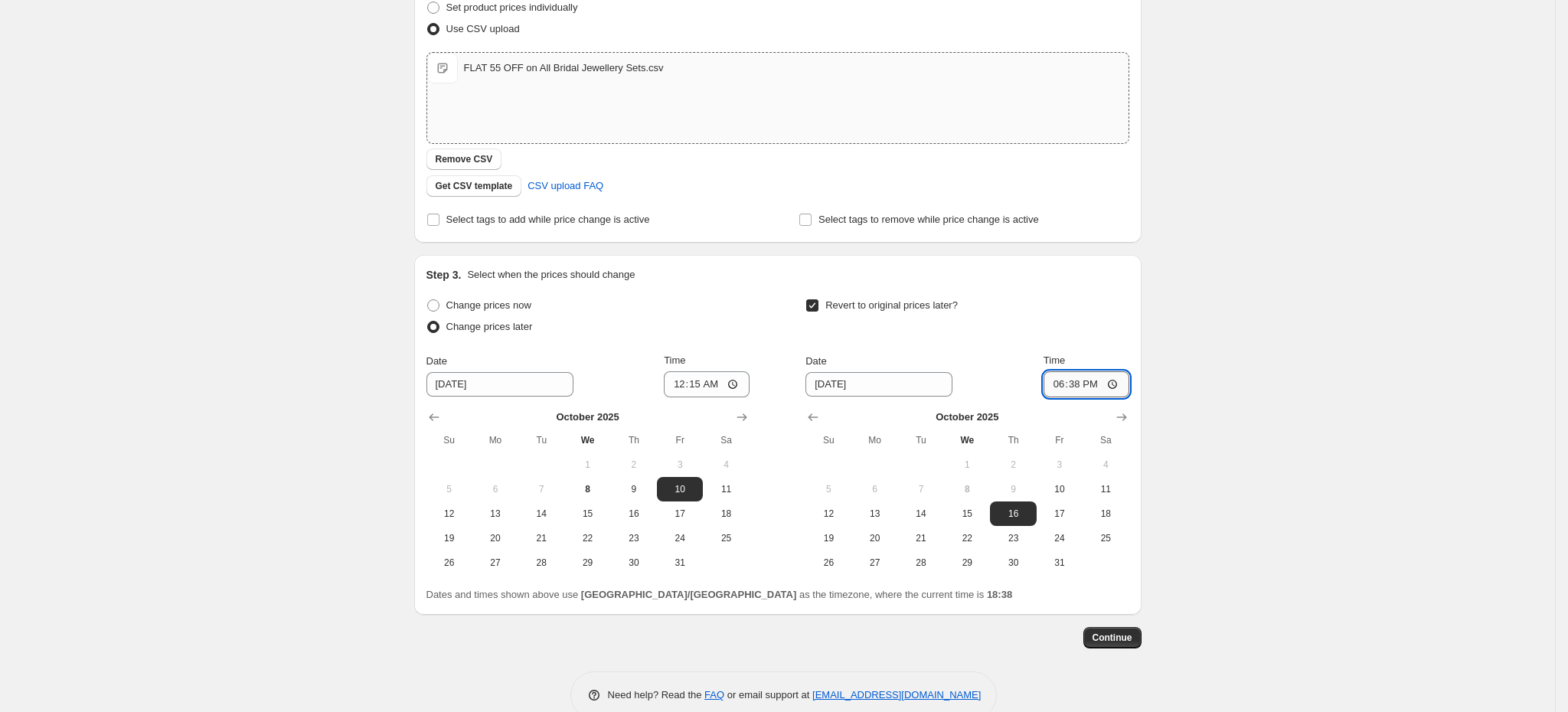
click at [1090, 385] on input "18:38" at bounding box center [1087, 385] width 86 height 26
type input "00:15"
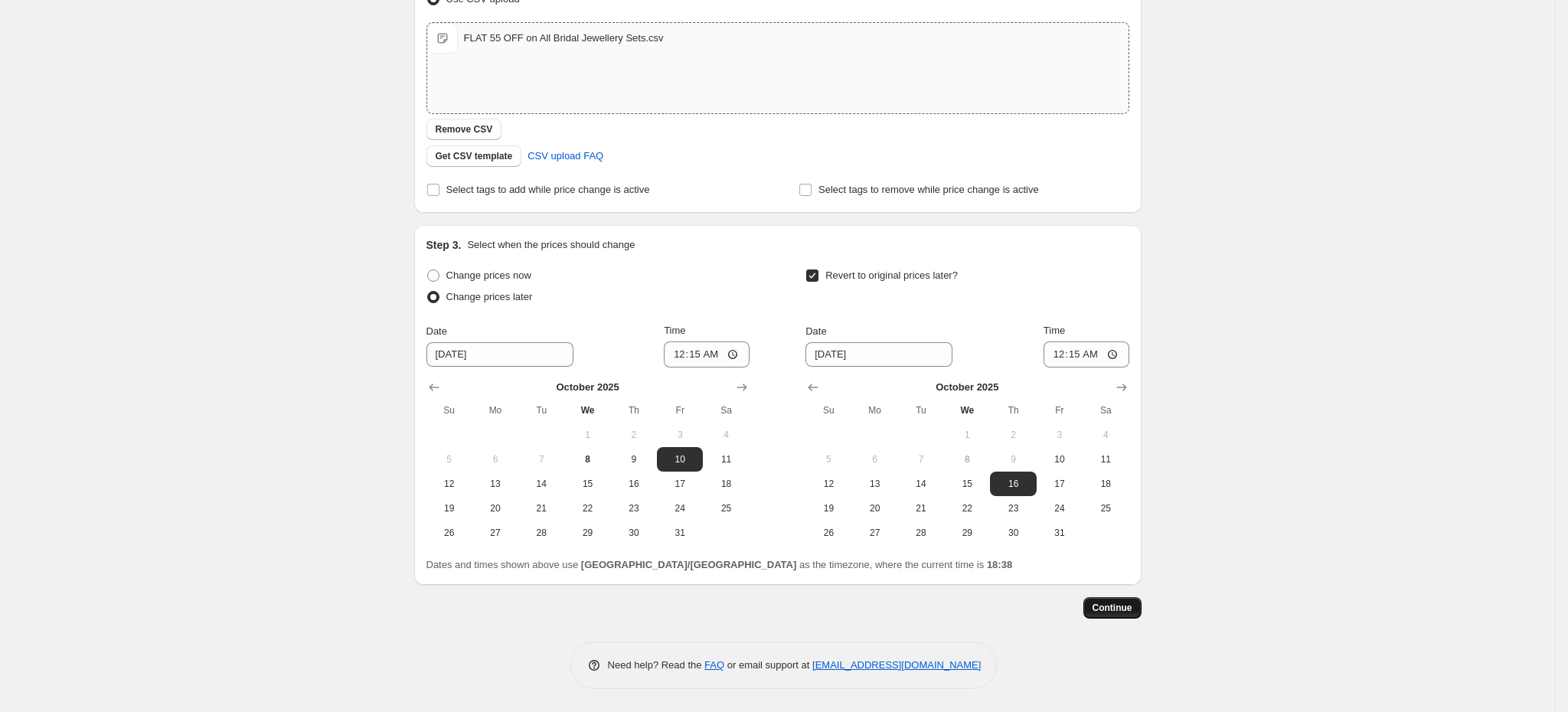
click at [1111, 603] on span "Continue" at bounding box center [1113, 607] width 40 height 12
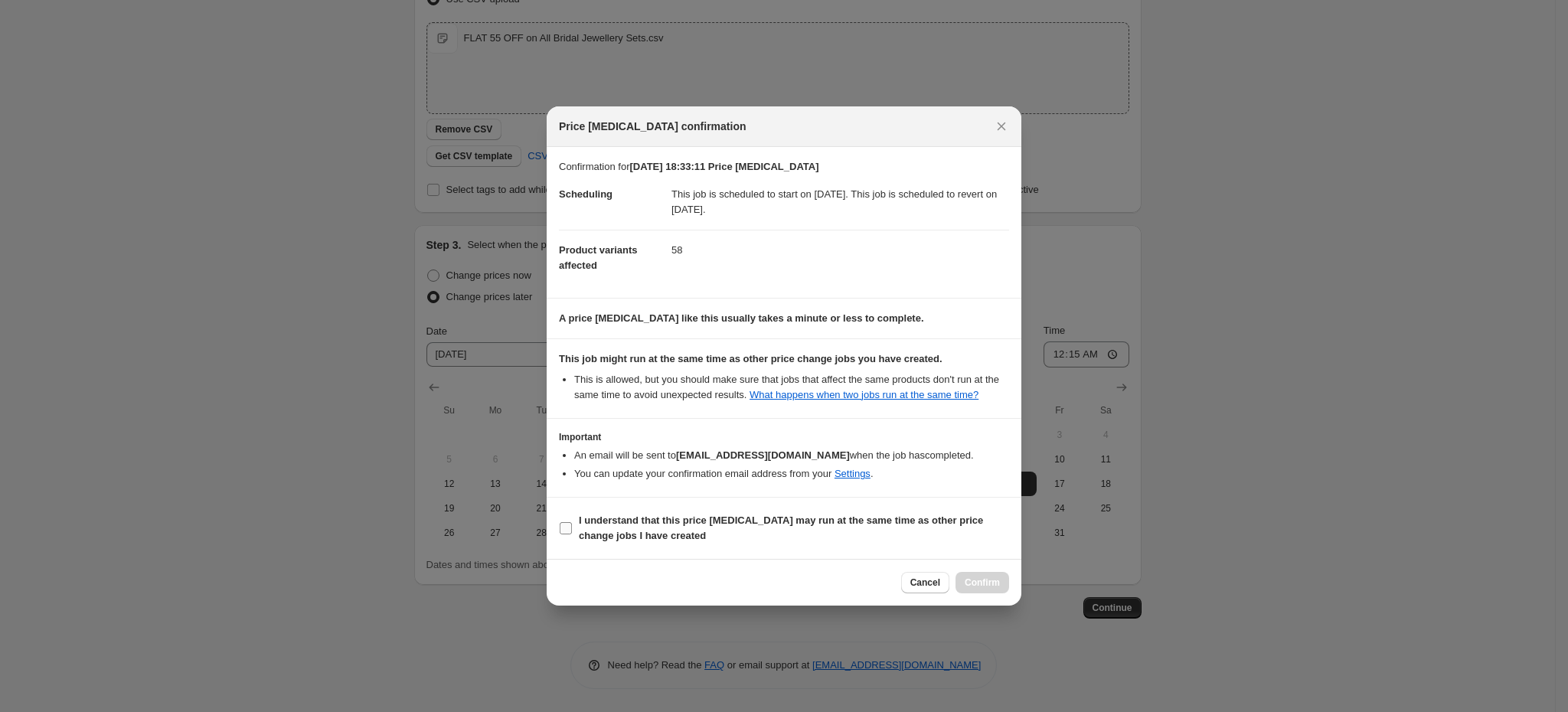
click at [605, 541] on b "I understand that this price change job may run at the same time as other price…" at bounding box center [781, 527] width 404 height 27
click at [572, 534] on input "I understand that this price change job may run at the same time as other price…" at bounding box center [566, 528] width 12 height 12
checkbox input "true"
click at [965, 584] on span "Confirm" at bounding box center [982, 582] width 35 height 12
